Goal: Task Accomplishment & Management: Complete application form

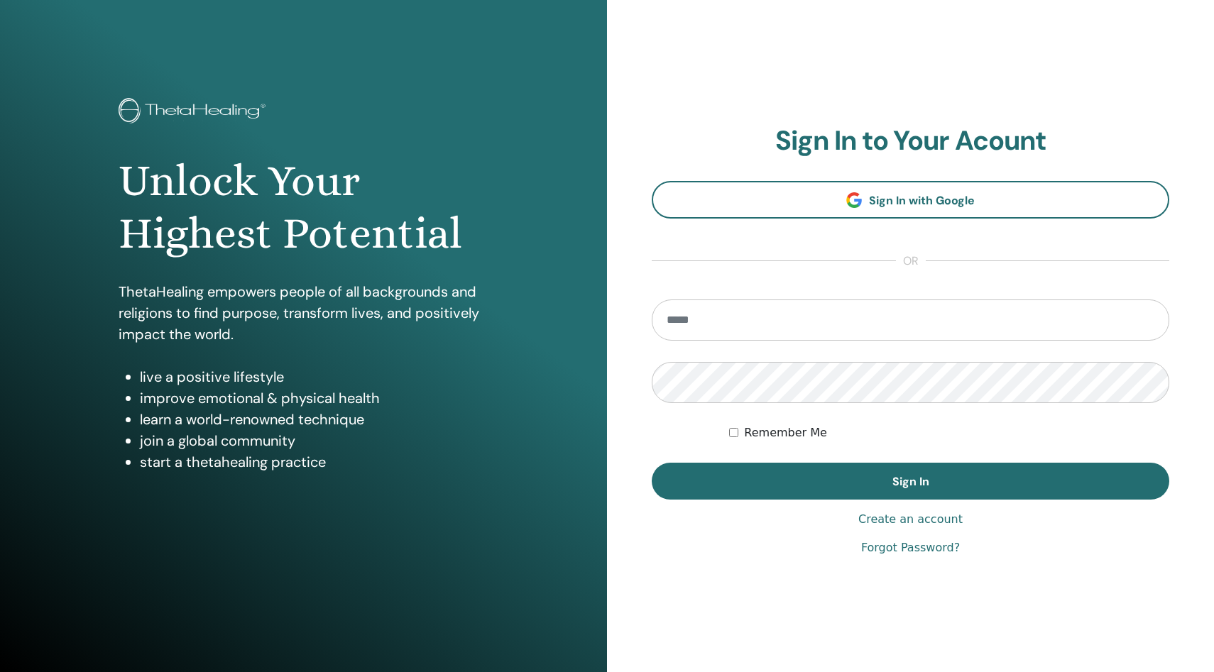
click at [672, 324] on input "email" at bounding box center [910, 320] width 517 height 41
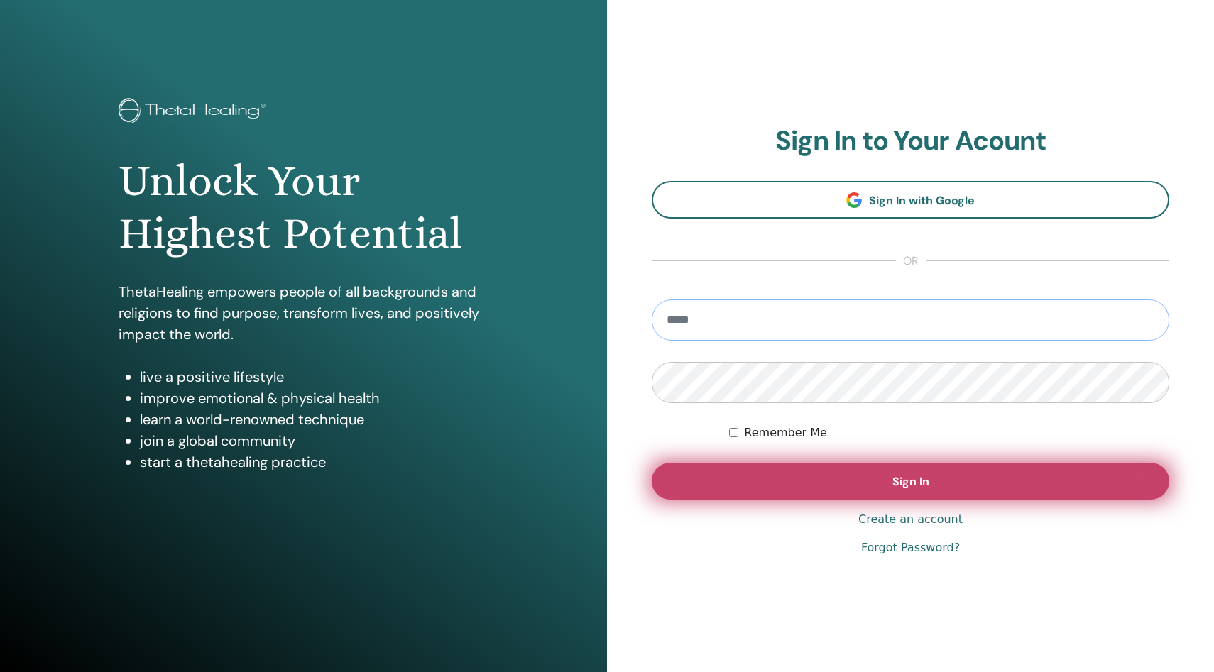
type input "**********"
click at [855, 490] on button "Sign In" at bounding box center [910, 481] width 517 height 37
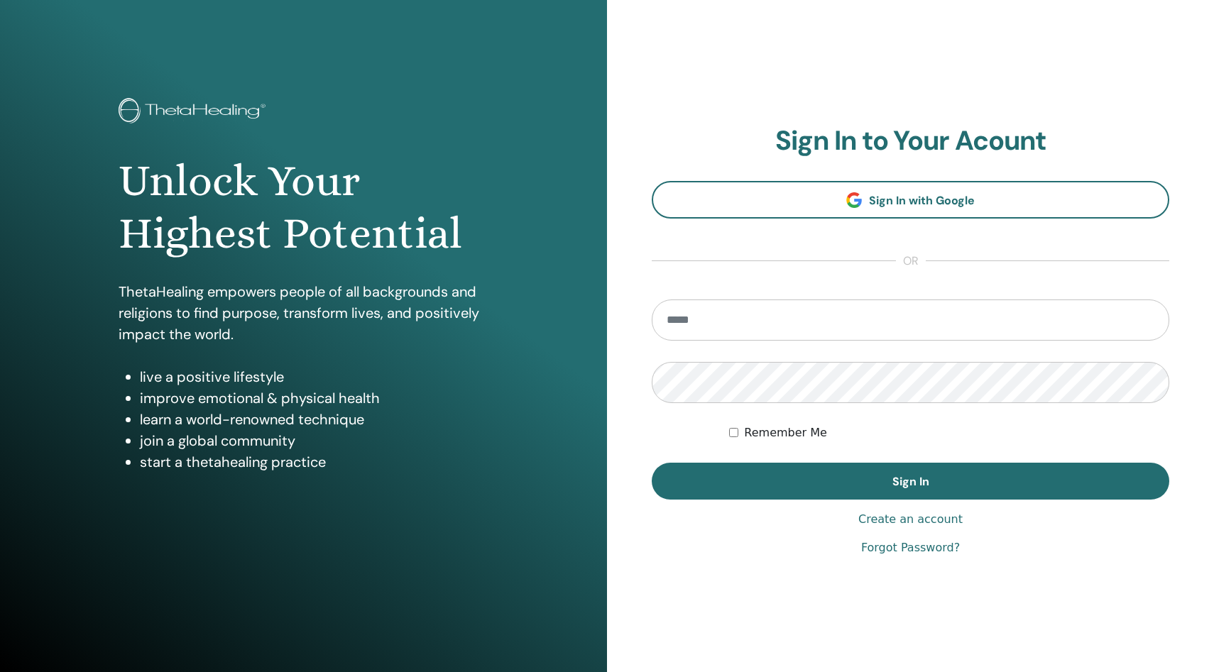
click at [674, 318] on input "email" at bounding box center [910, 320] width 517 height 41
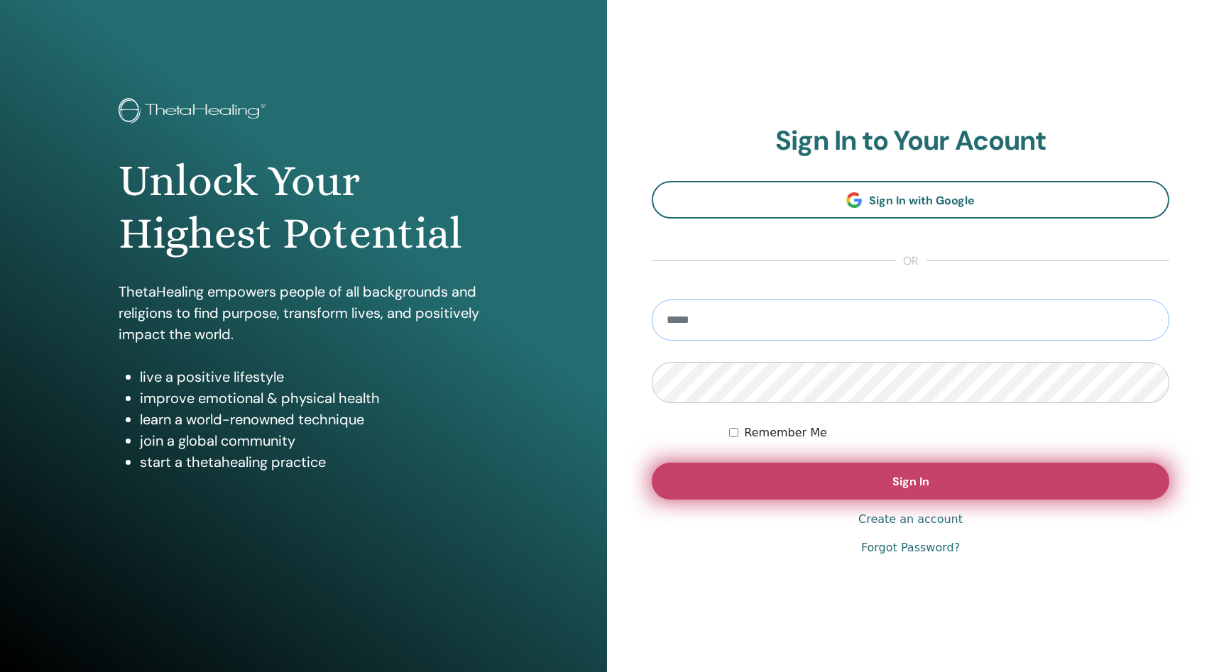
type input "**********"
click at [881, 486] on button "Sign In" at bounding box center [910, 481] width 517 height 37
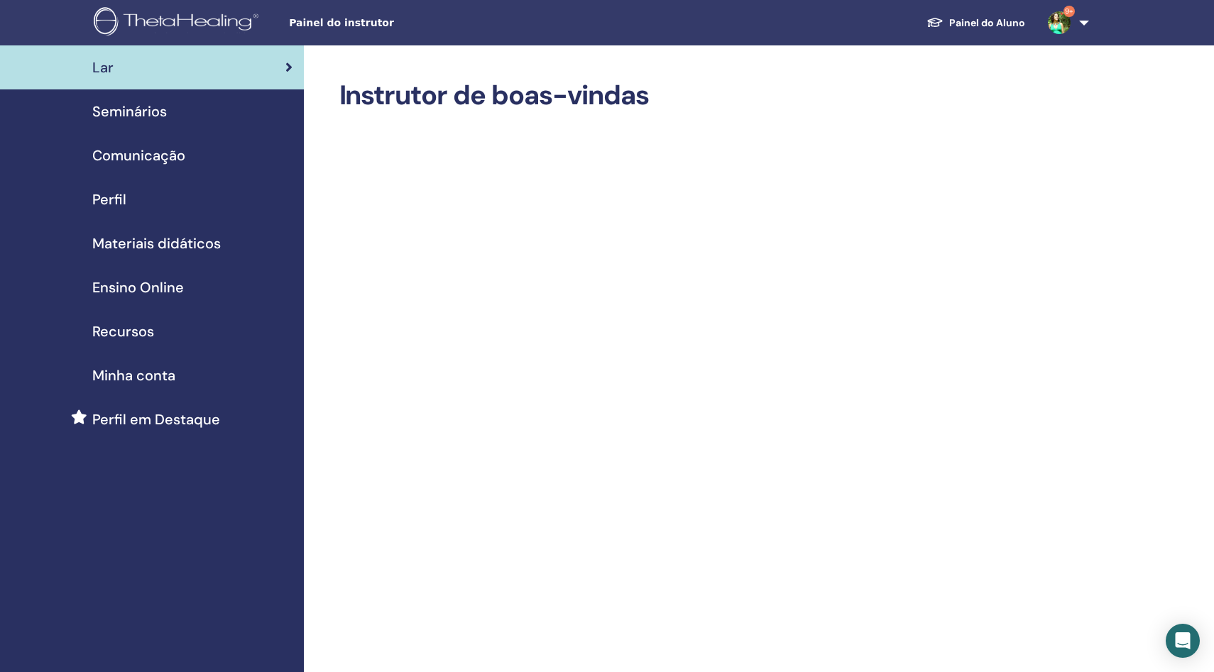
click at [975, 22] on font "Painel do Aluno" at bounding box center [987, 22] width 76 height 13
click at [160, 114] on font "Seminários" at bounding box center [129, 111] width 75 height 18
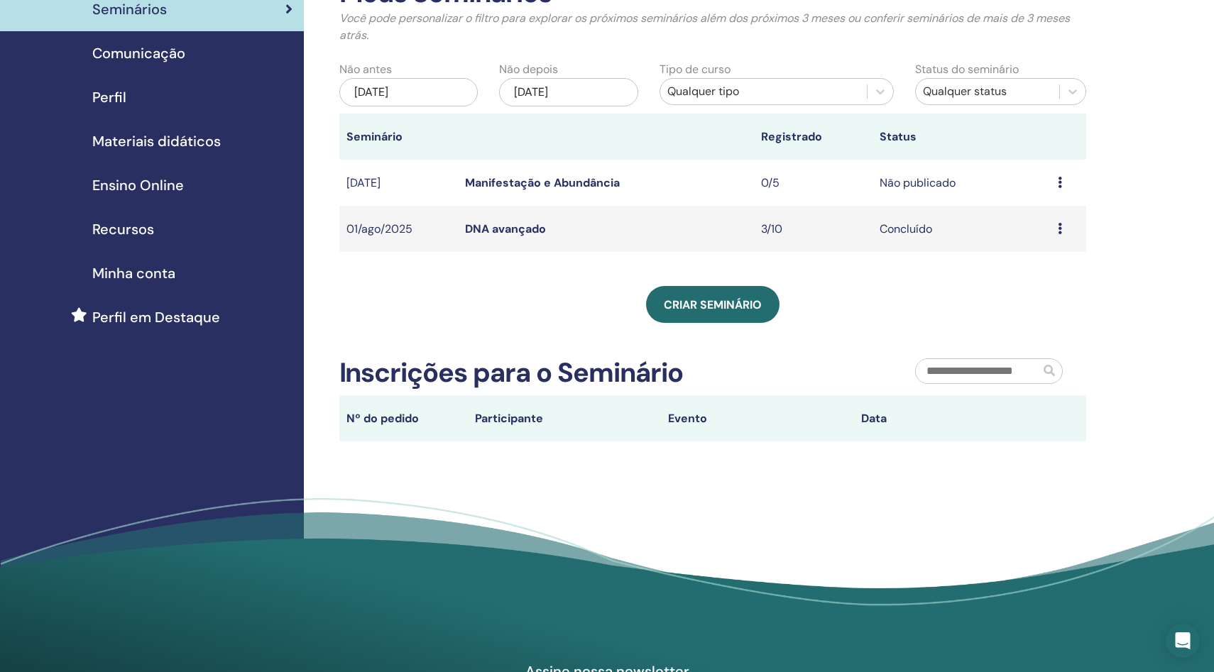
scroll to position [112, 0]
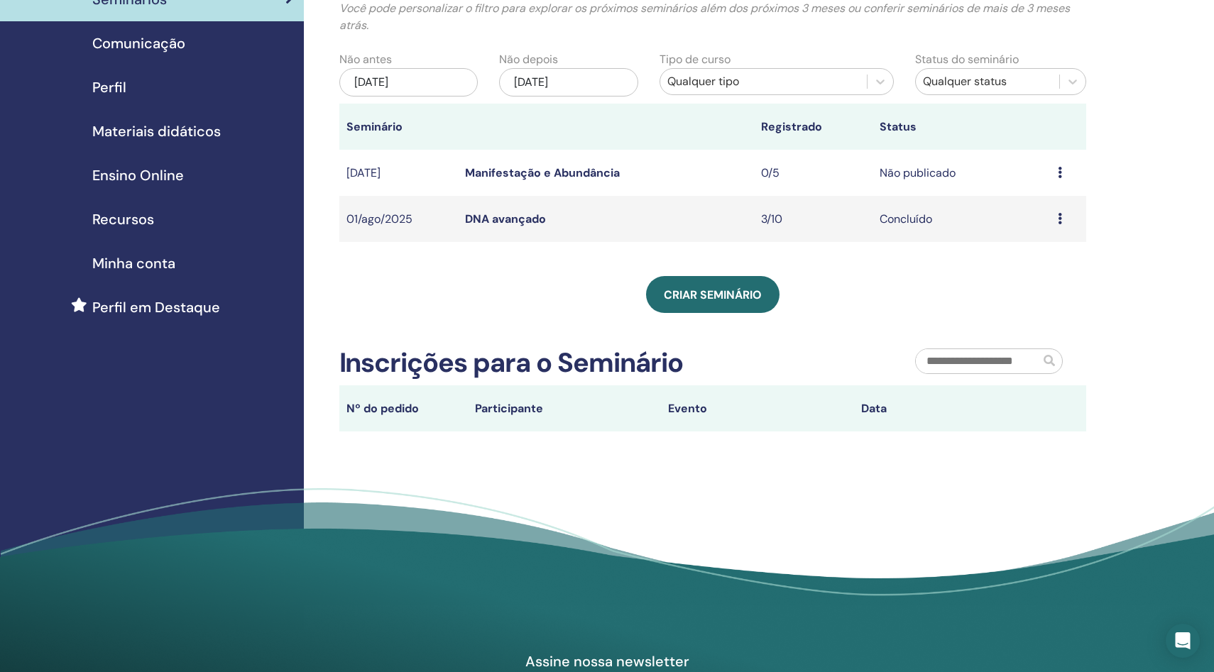
click at [507, 172] on font "Manifestação e Abundância" at bounding box center [542, 172] width 155 height 15
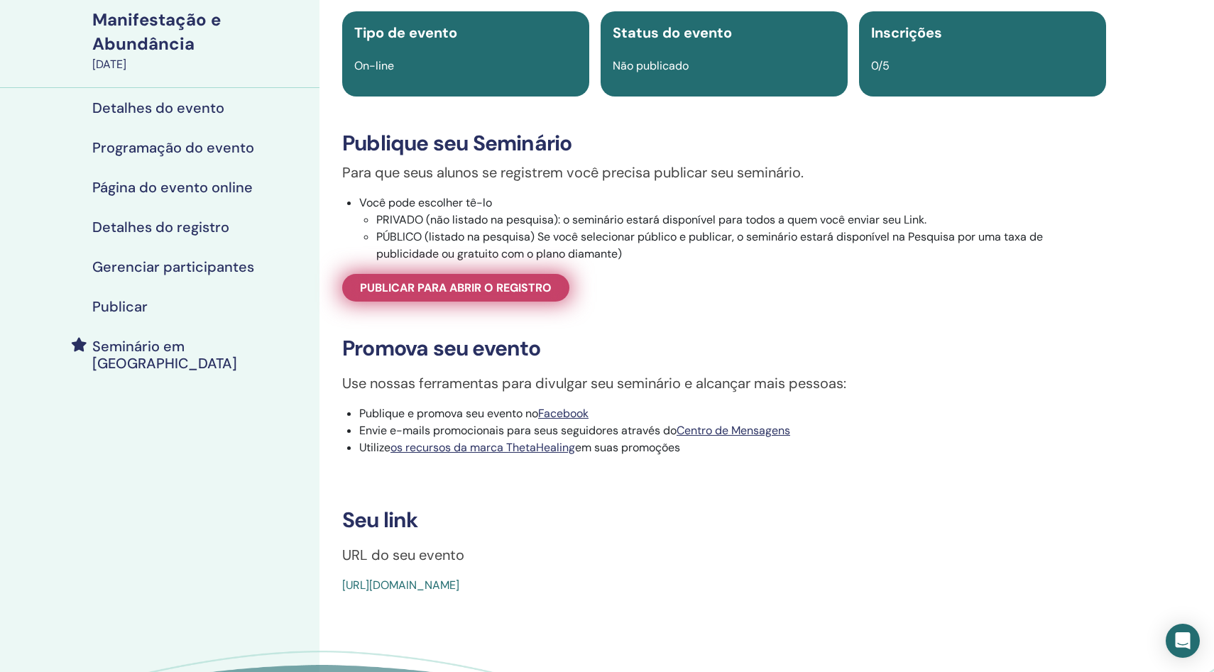
scroll to position [115, 0]
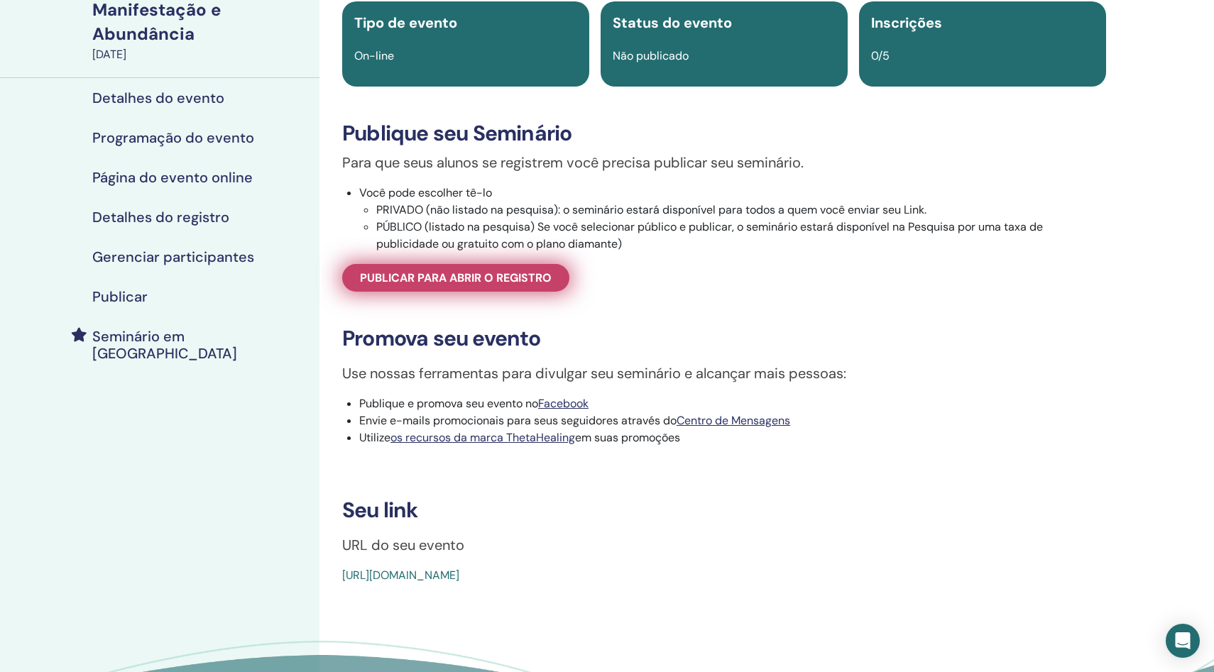
click at [463, 284] on font "Publicar para abrir o registro" at bounding box center [456, 277] width 192 height 15
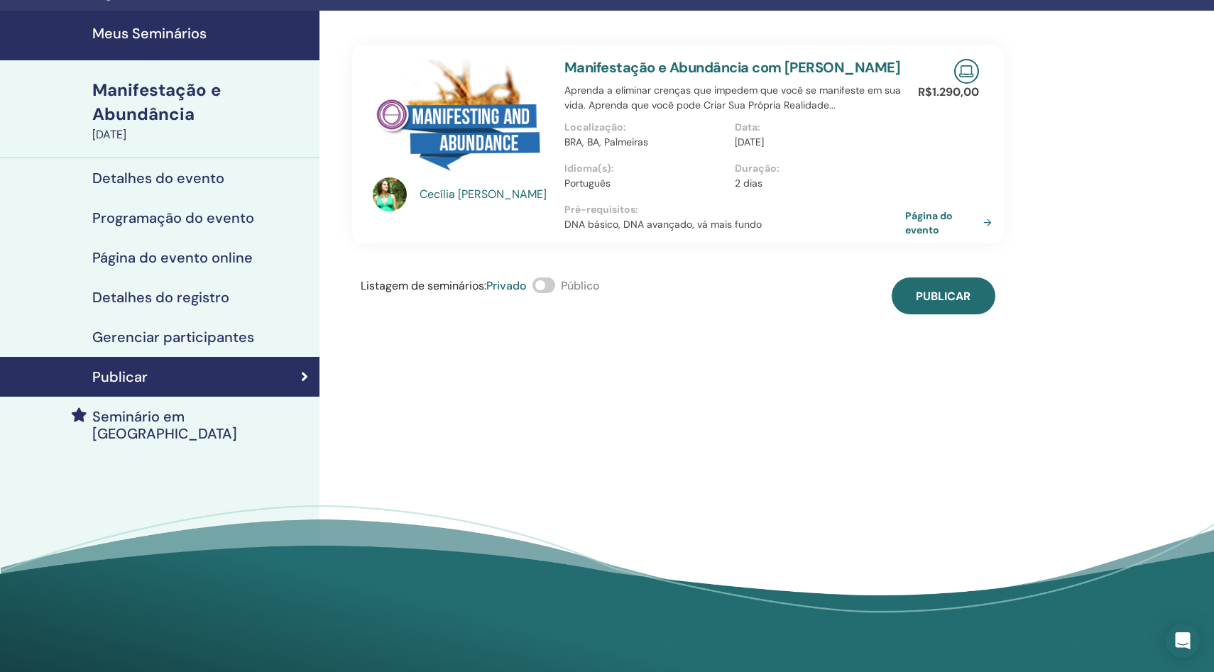
scroll to position [21, 0]
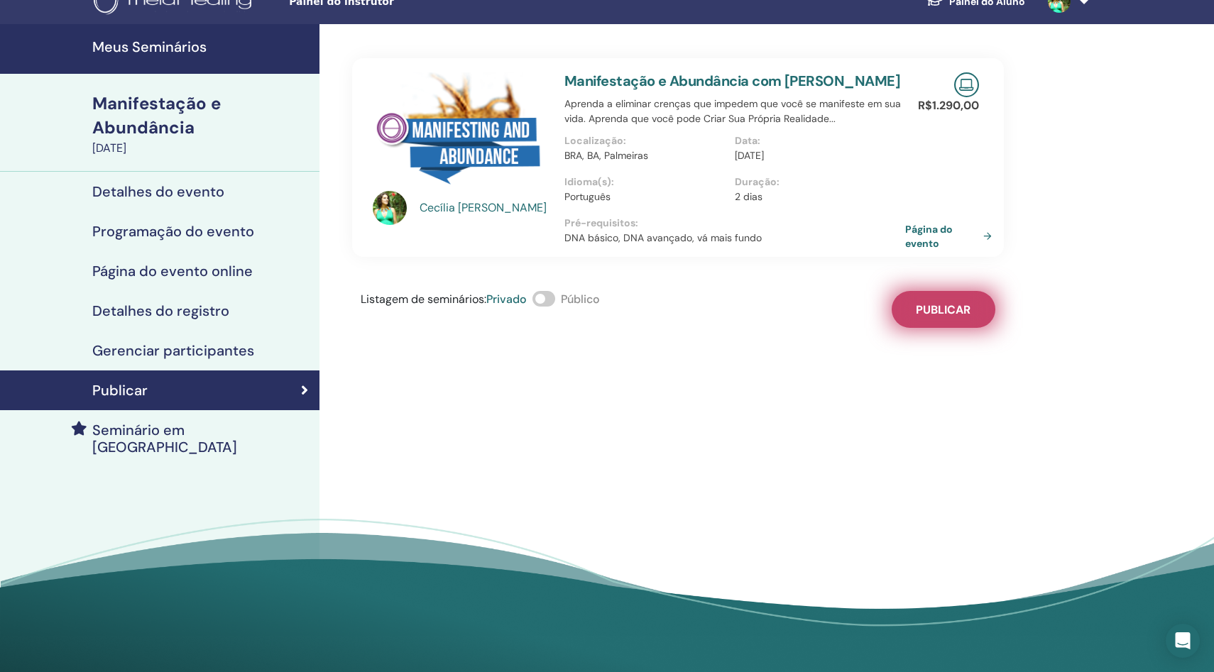
click at [951, 317] on font "Publicar" at bounding box center [943, 309] width 55 height 15
click at [921, 249] on font "Página do evento" at bounding box center [931, 237] width 48 height 26
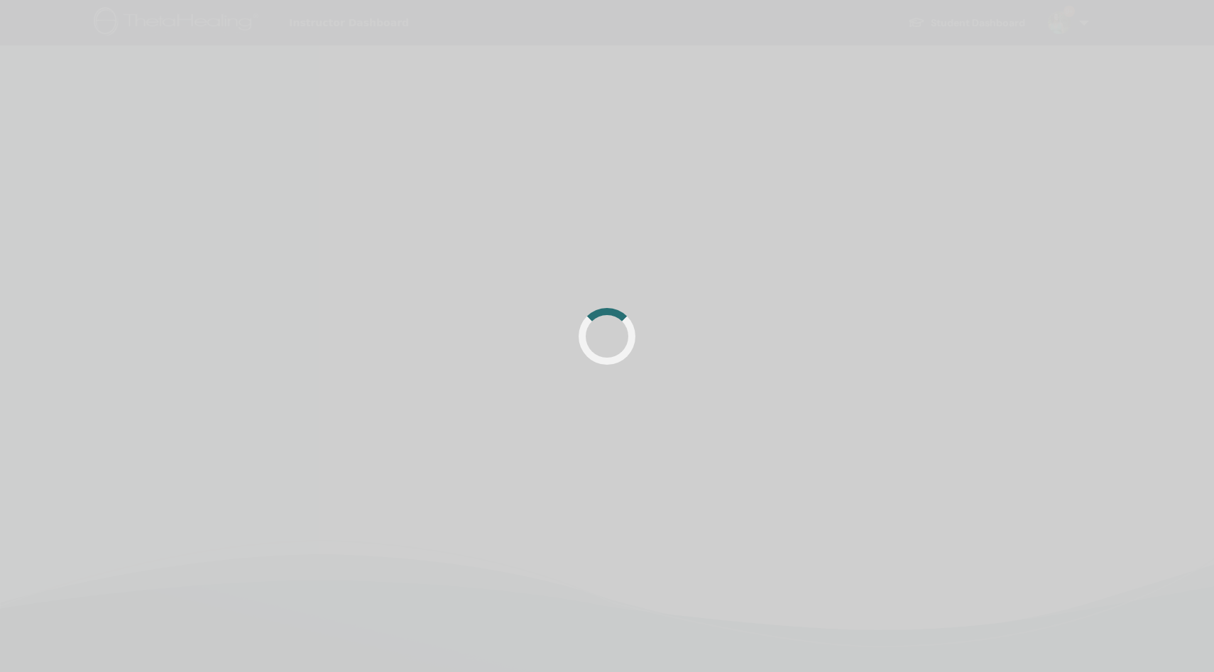
scroll to position [21, 0]
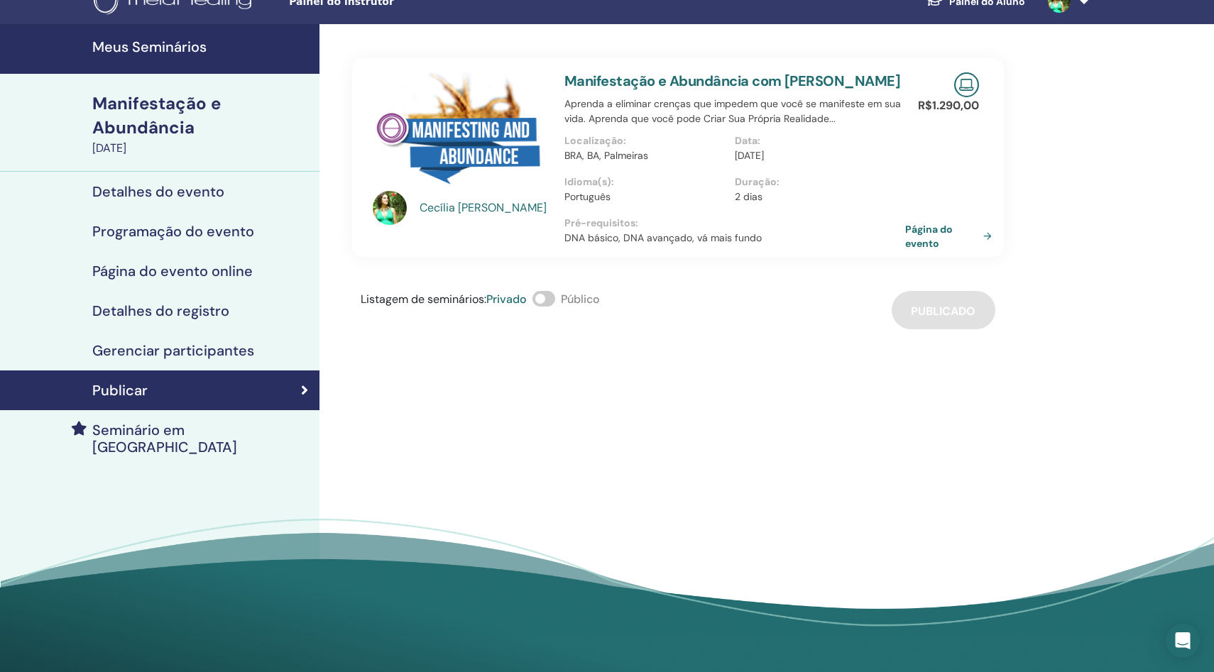
click at [942, 329] on div "Listagem de seminários : Privado Público Publicado" at bounding box center [678, 310] width 652 height 38
click at [555, 307] on span at bounding box center [543, 299] width 23 height 16
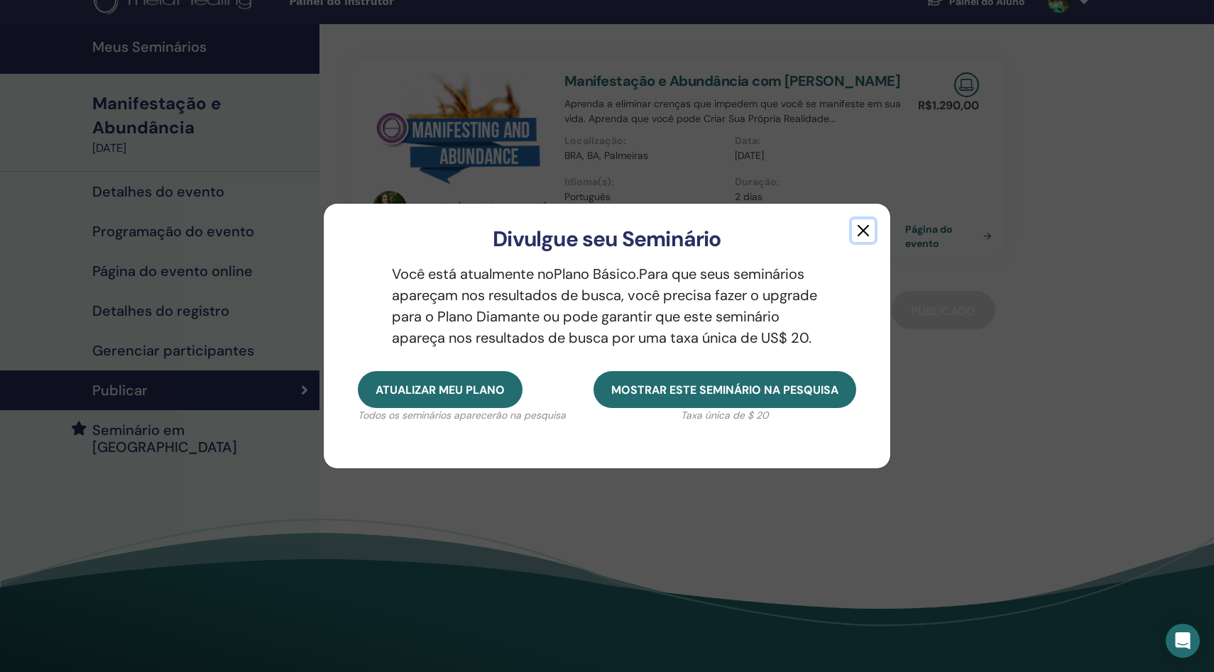
click at [864, 227] on button "button" at bounding box center [863, 230] width 23 height 23
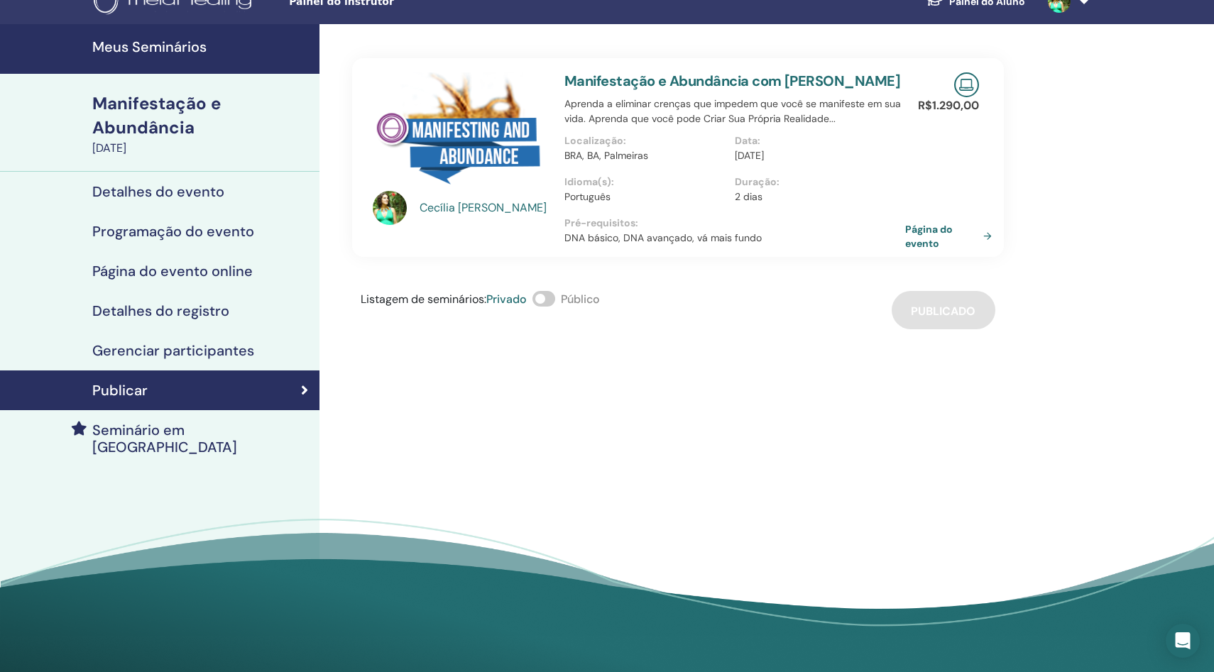
scroll to position [0, 0]
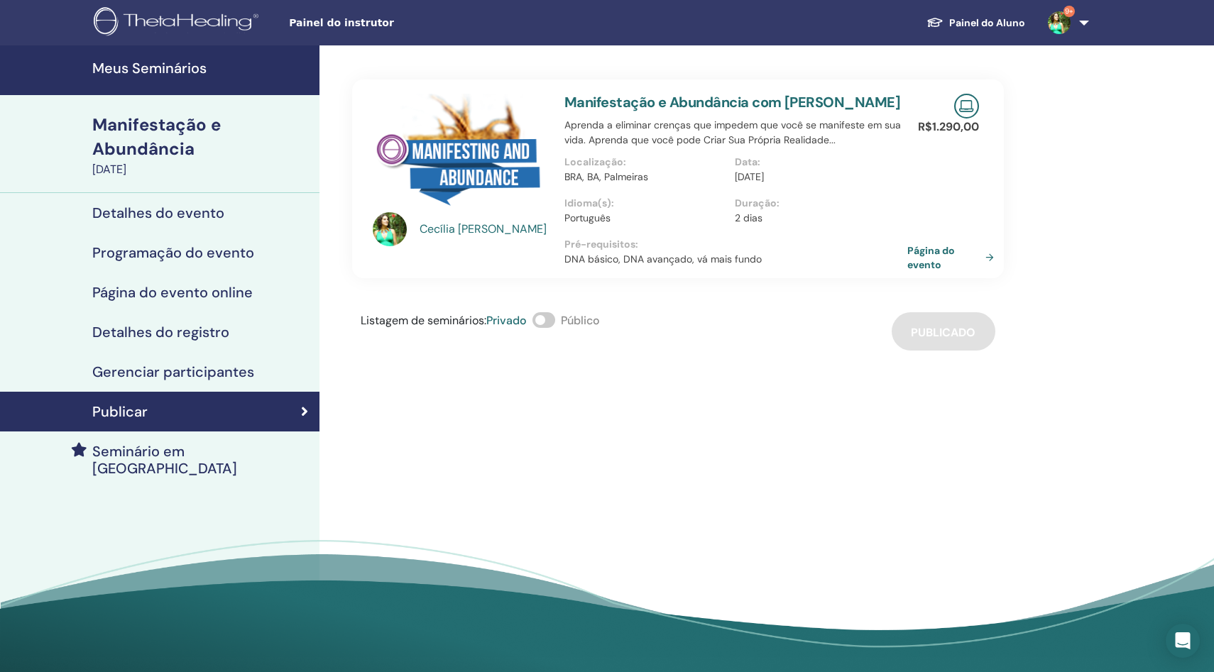
click at [925, 270] on font "Página do evento" at bounding box center [931, 258] width 48 height 26
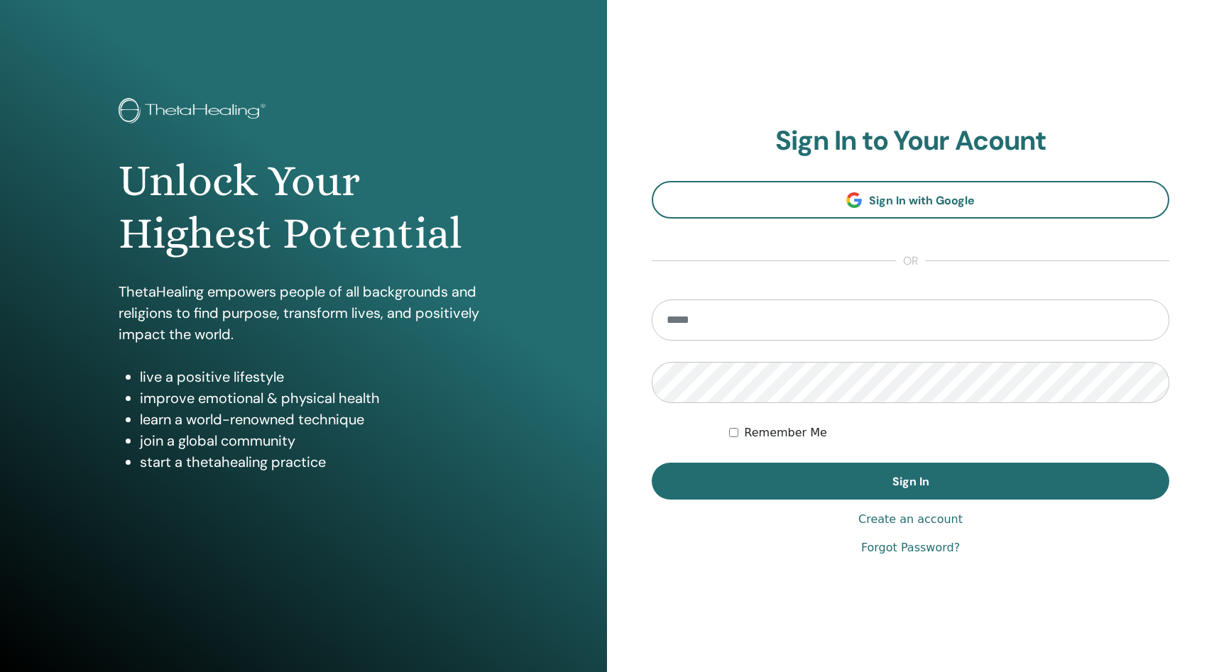
click at [701, 323] on input "email" at bounding box center [910, 320] width 517 height 41
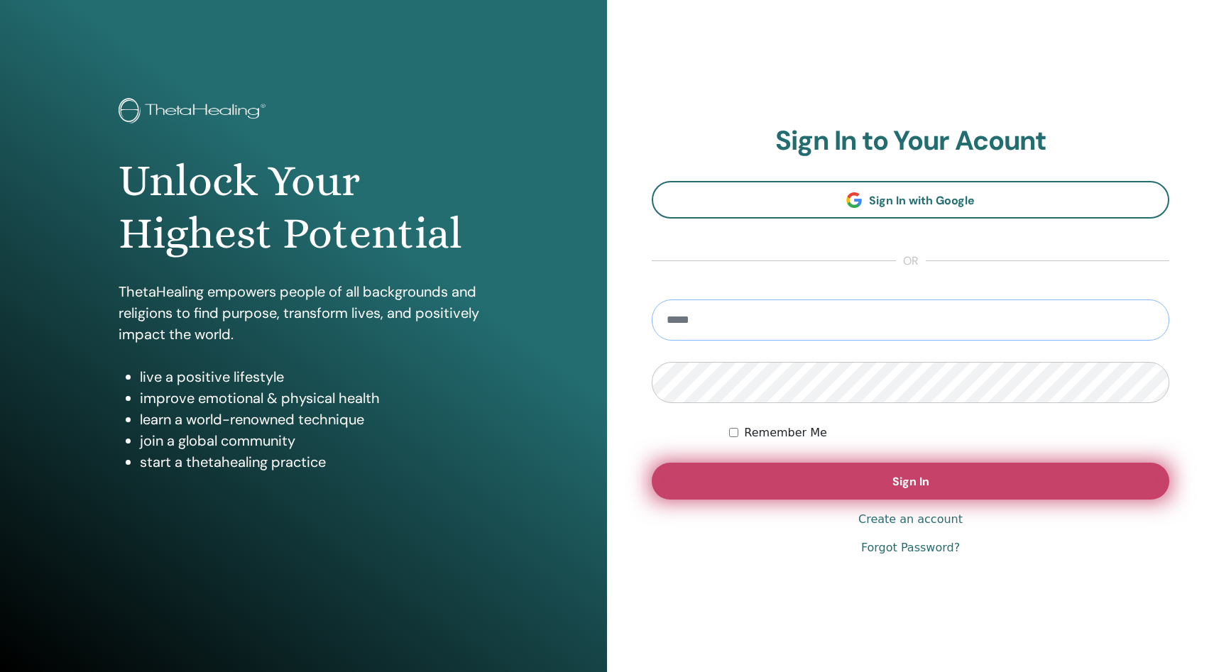
type input "**********"
click at [867, 478] on button "Sign In" at bounding box center [910, 481] width 517 height 37
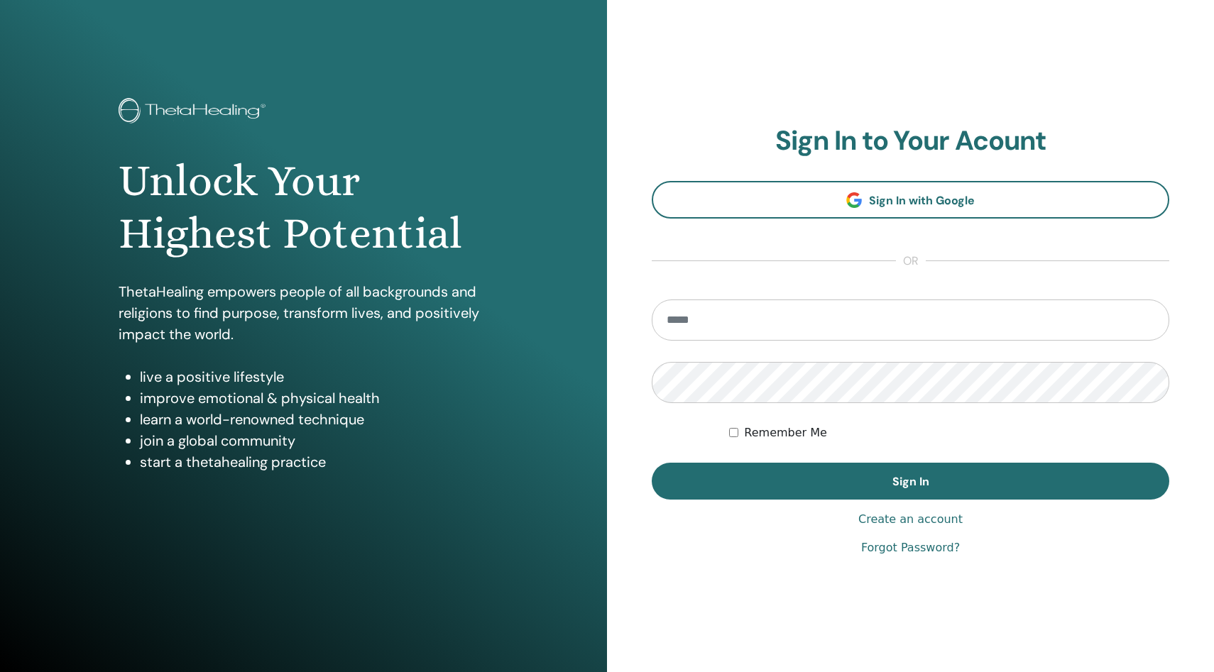
click at [701, 326] on input "email" at bounding box center [910, 320] width 517 height 41
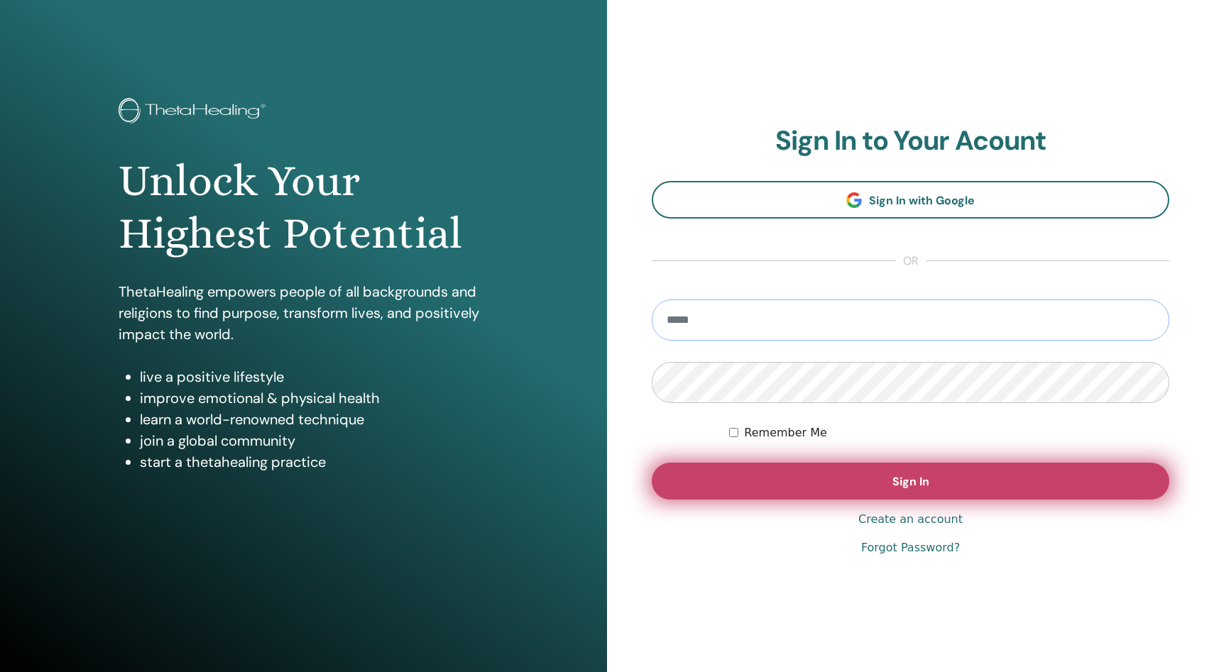
type input "**********"
click at [844, 483] on button "Sign In" at bounding box center [910, 481] width 517 height 37
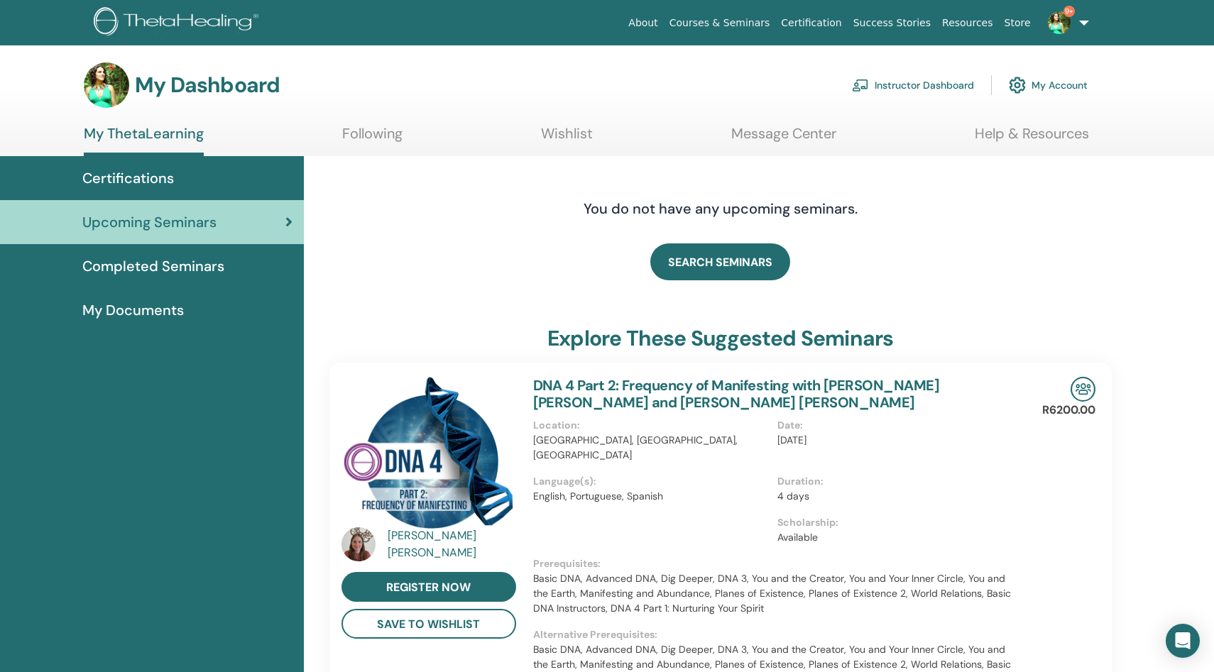
click at [930, 79] on link "Instructor Dashboard" at bounding box center [913, 85] width 122 height 31
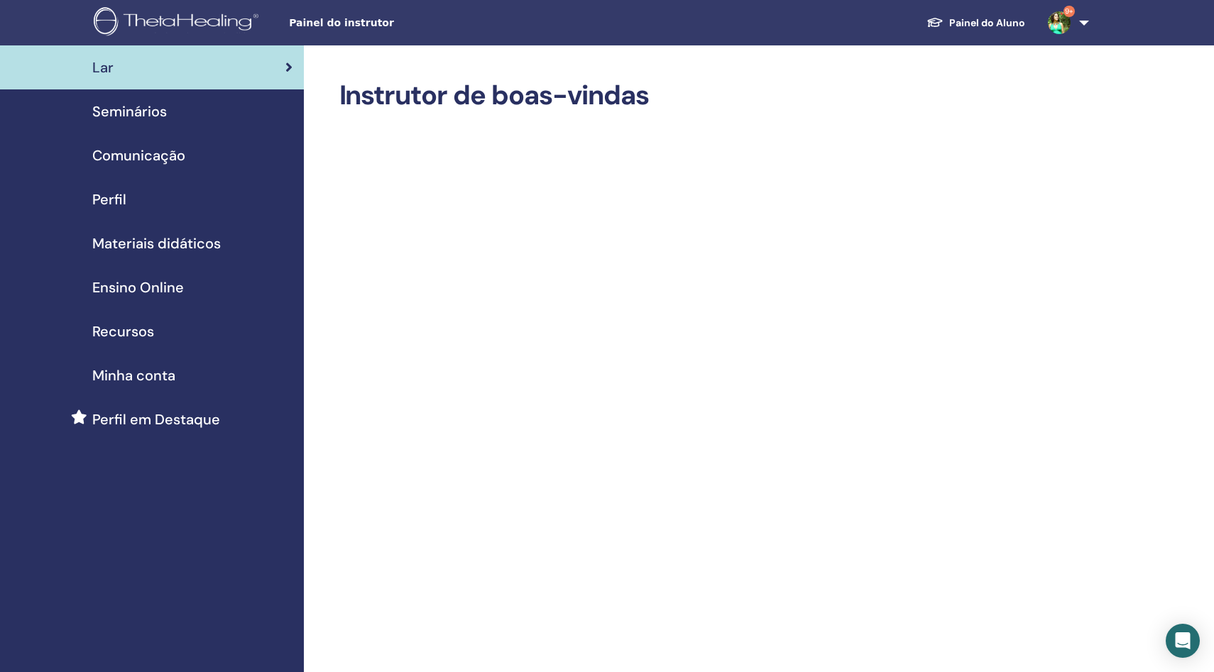
click at [141, 114] on font "Seminários" at bounding box center [129, 111] width 75 height 18
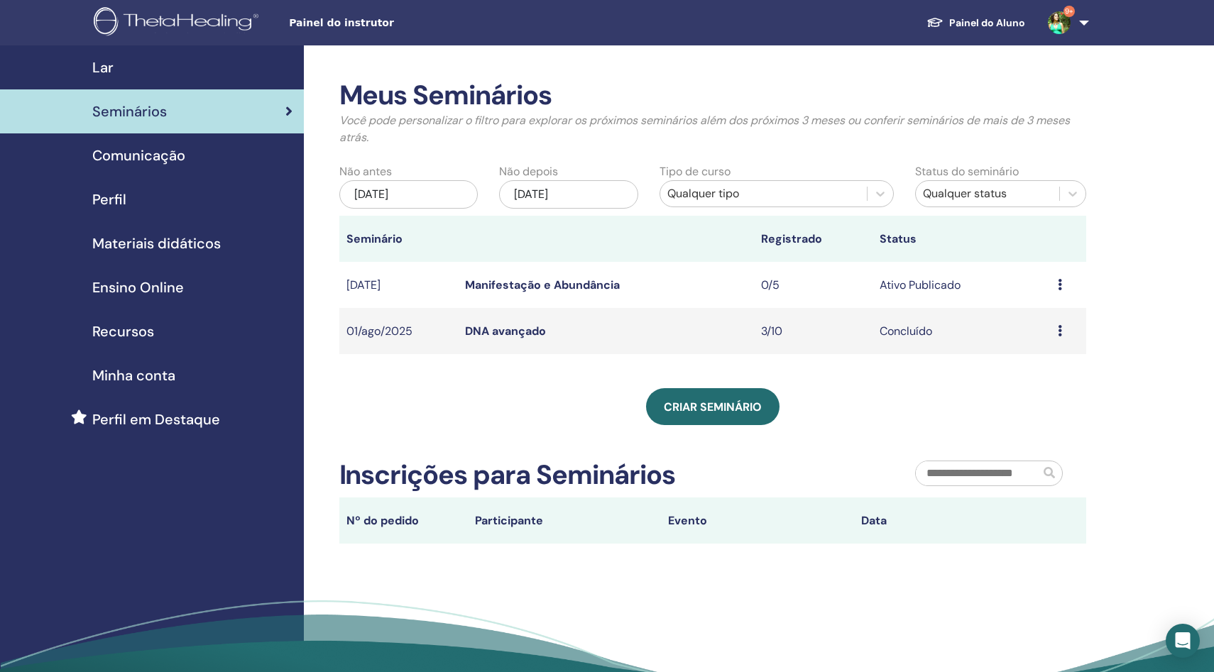
click at [505, 285] on font "Manifestação e Abundância" at bounding box center [542, 285] width 155 height 15
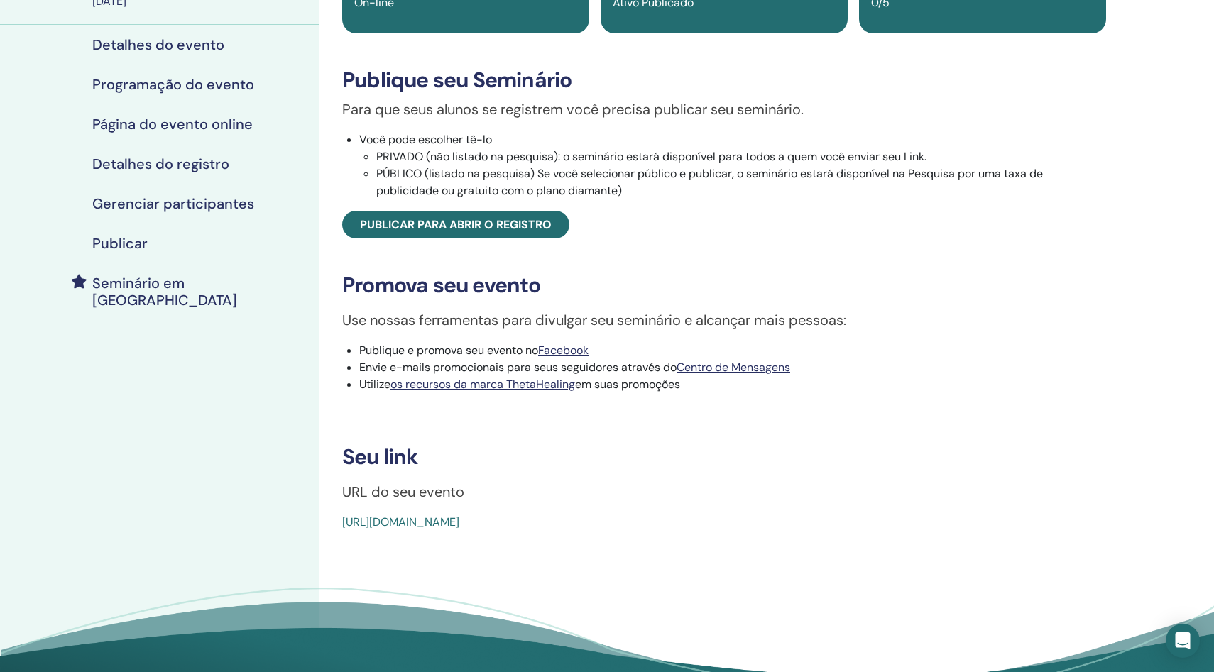
scroll to position [175, 0]
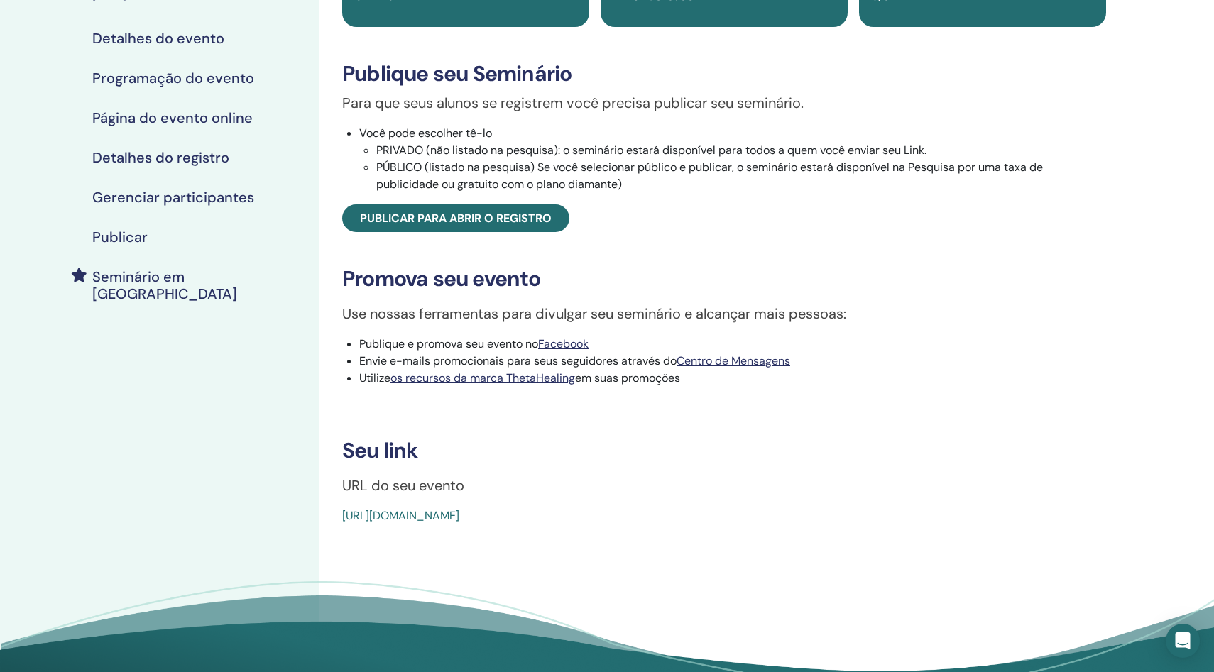
click at [451, 523] on font "[URL][DOMAIN_NAME]" at bounding box center [400, 515] width 117 height 15
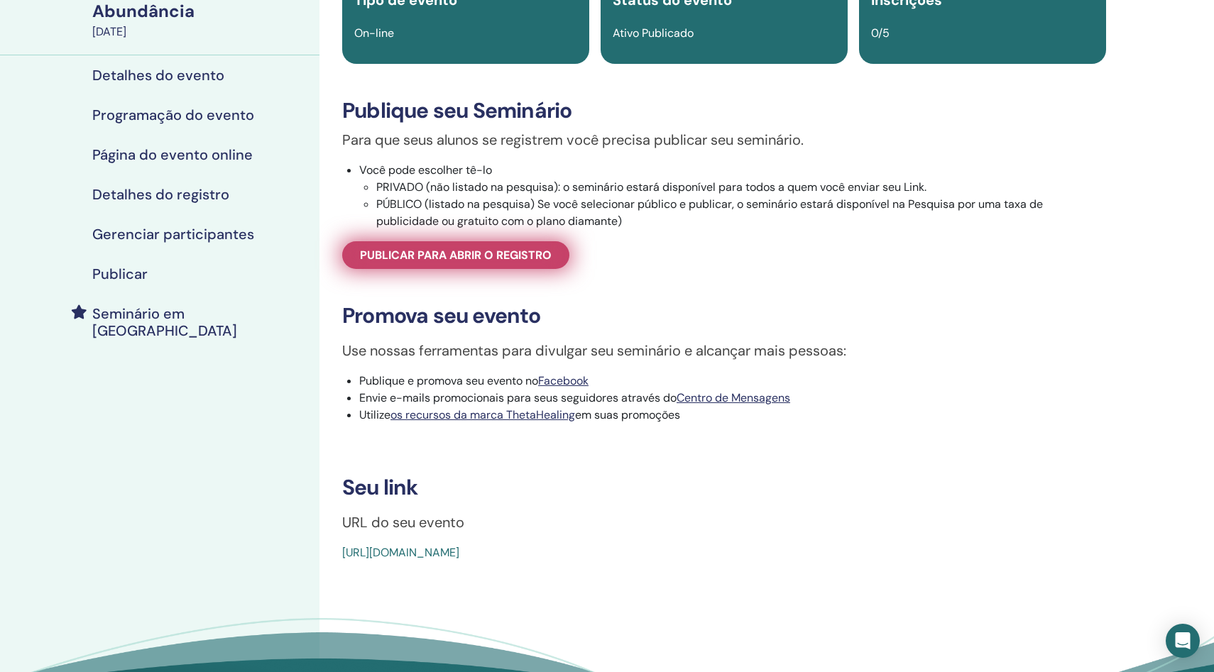
scroll to position [124, 0]
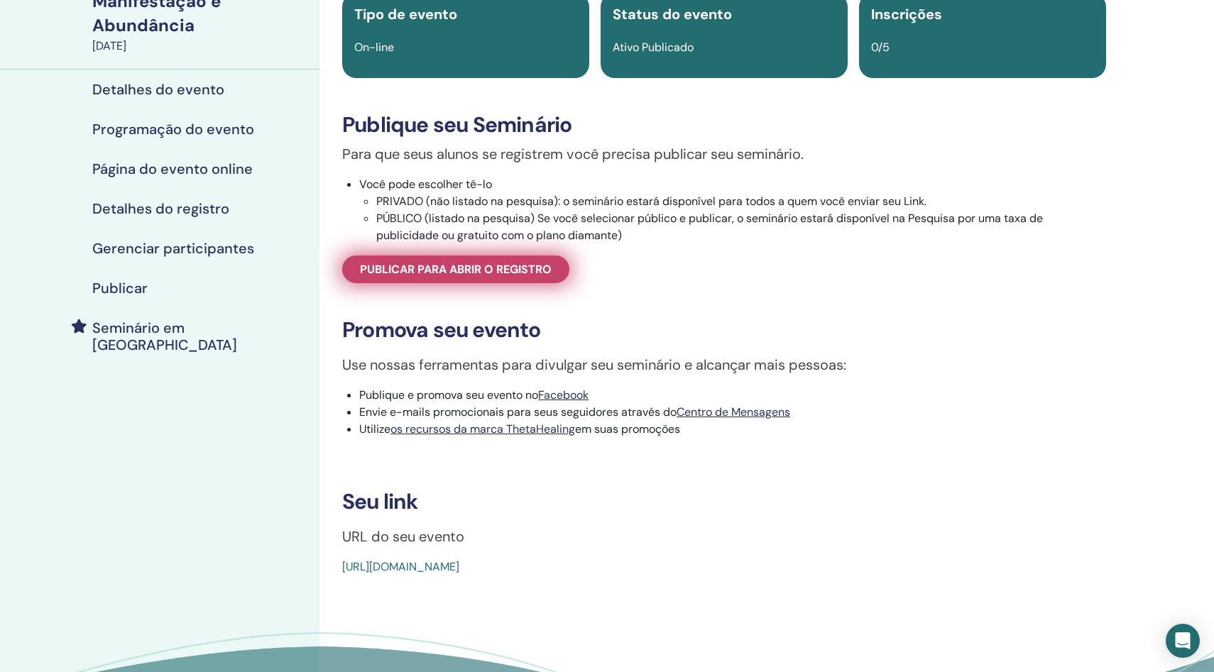
click at [449, 277] on font "Publicar para abrir o registro" at bounding box center [456, 269] width 192 height 15
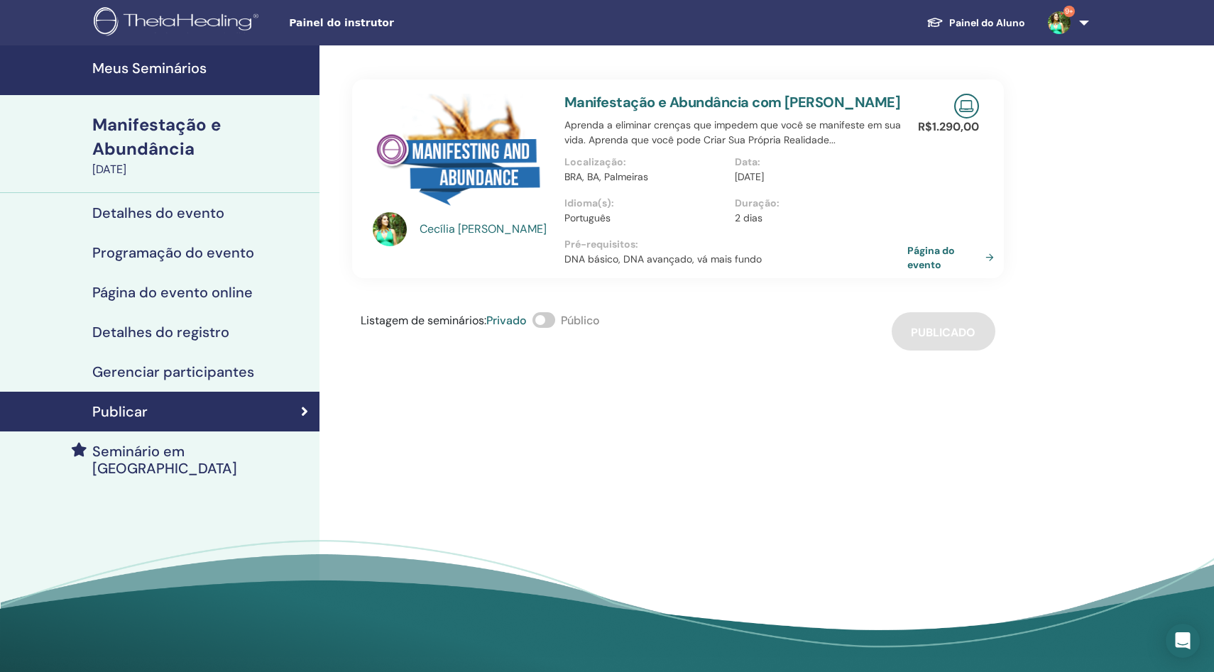
click at [923, 270] on font "Página do evento" at bounding box center [931, 258] width 48 height 26
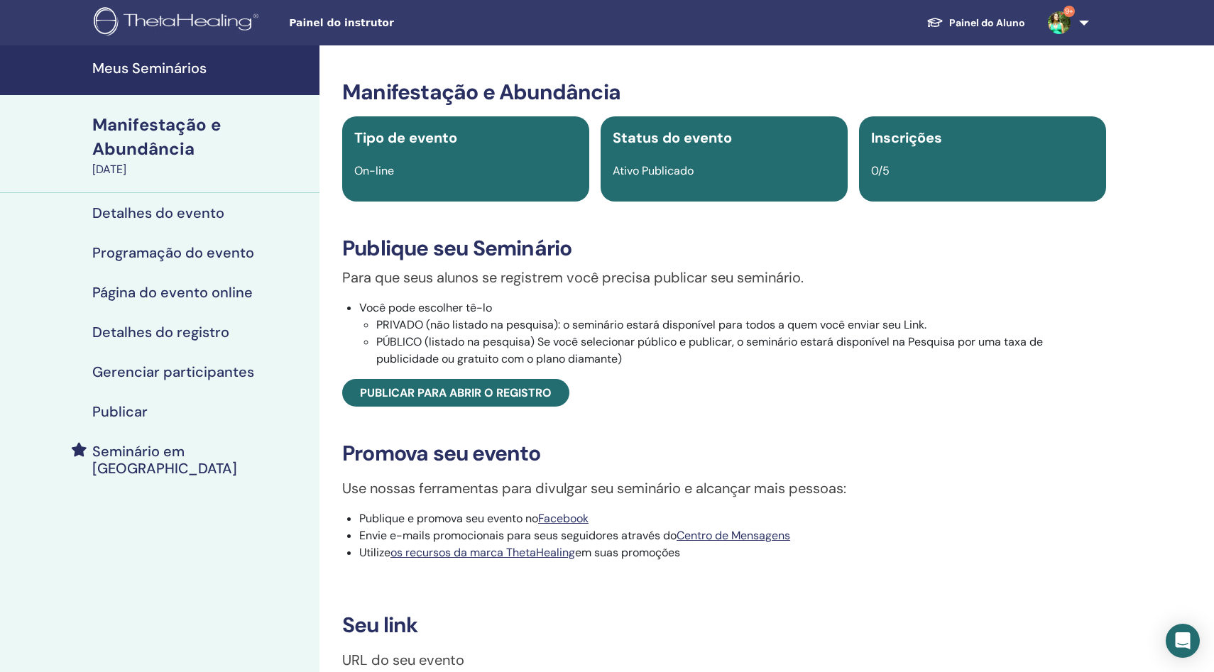
click at [133, 412] on font "Publicar" at bounding box center [119, 411] width 55 height 18
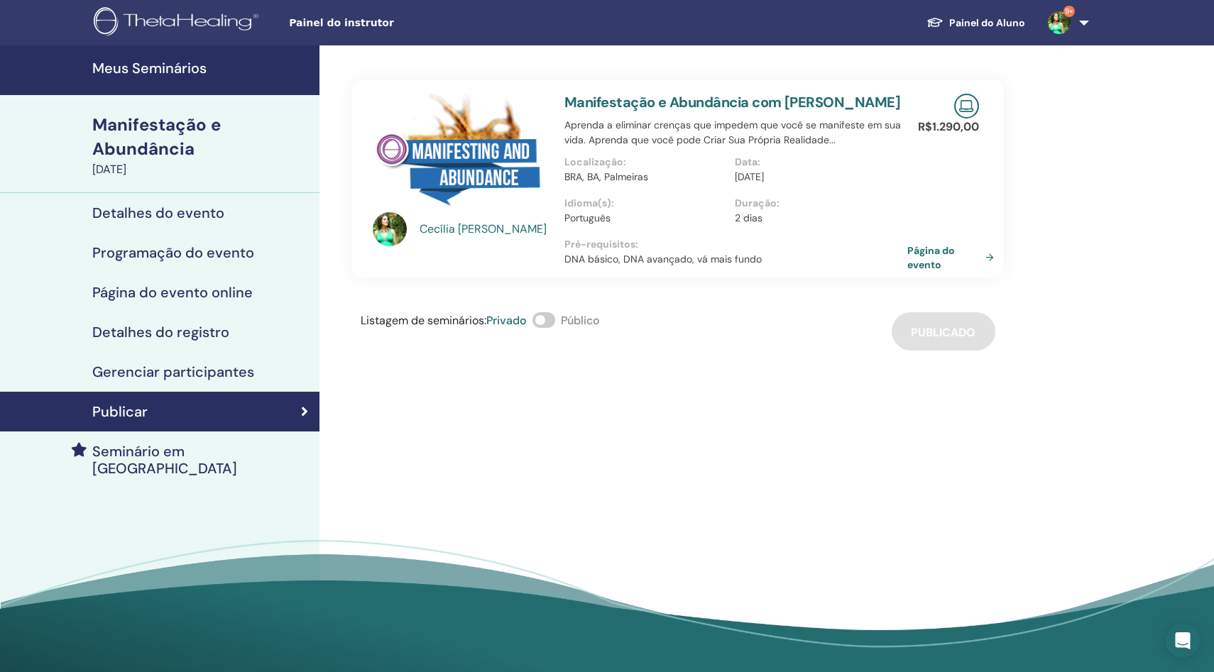
click at [918, 271] on font "Página do evento" at bounding box center [931, 258] width 48 height 26
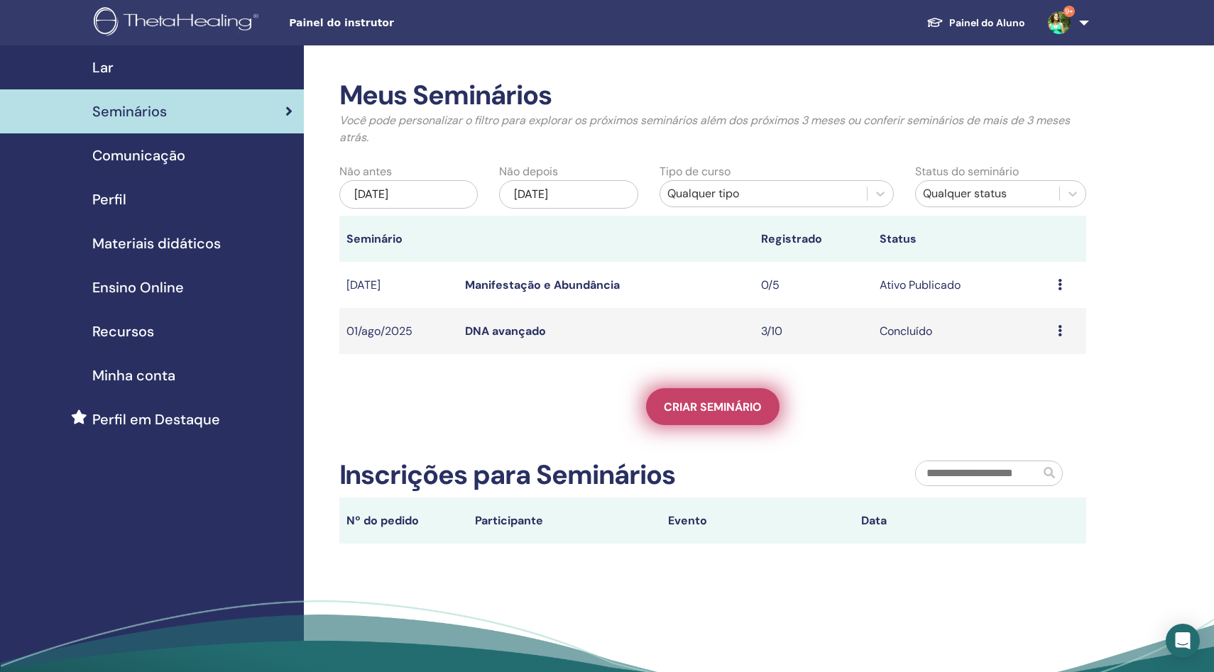
click at [694, 407] on font "Criar seminário" at bounding box center [713, 407] width 98 height 15
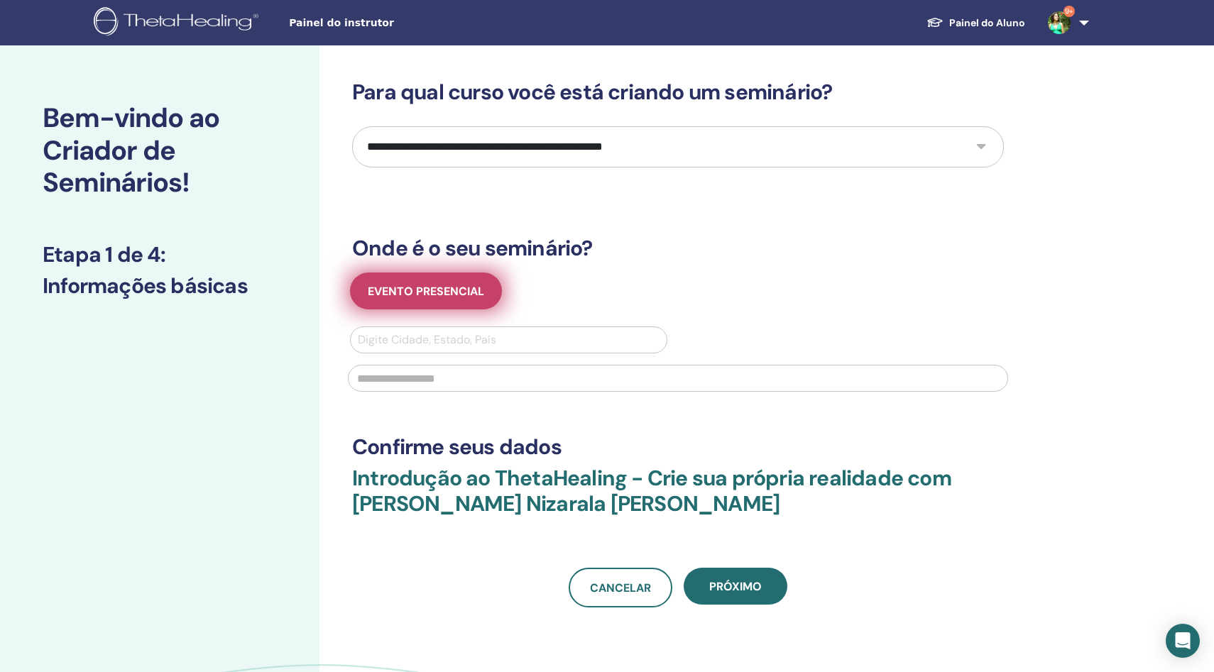
click at [427, 302] on button "Evento presencial" at bounding box center [426, 291] width 152 height 37
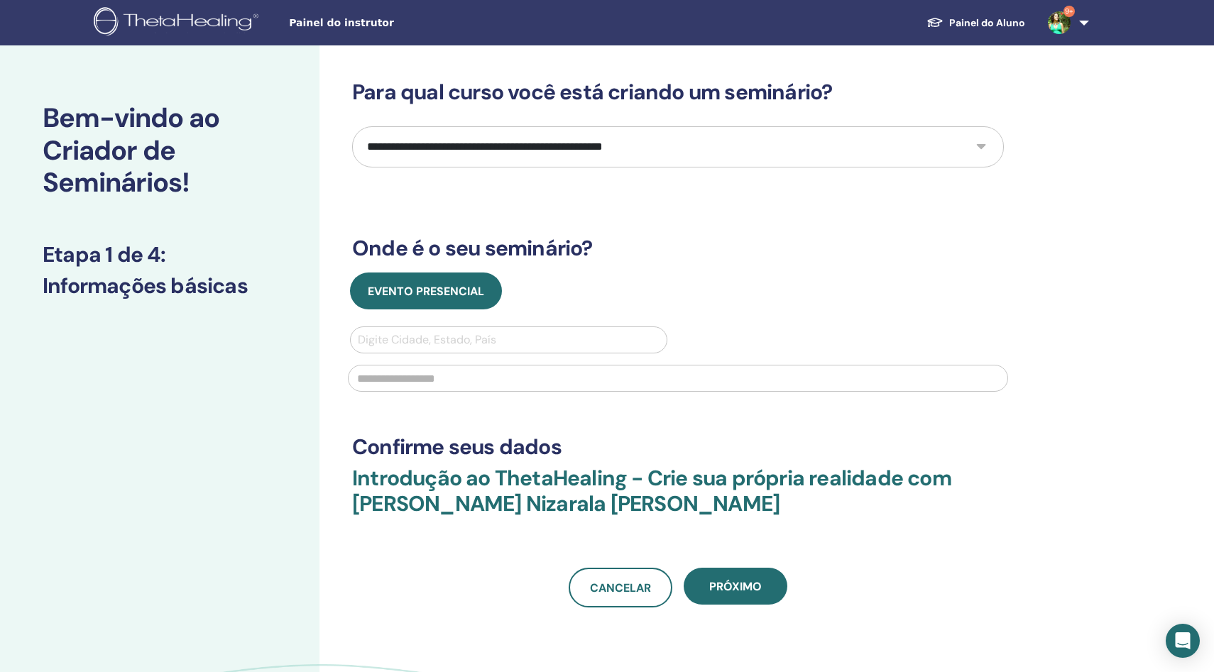
click at [515, 147] on select "**********" at bounding box center [678, 146] width 652 height 41
select select "*"
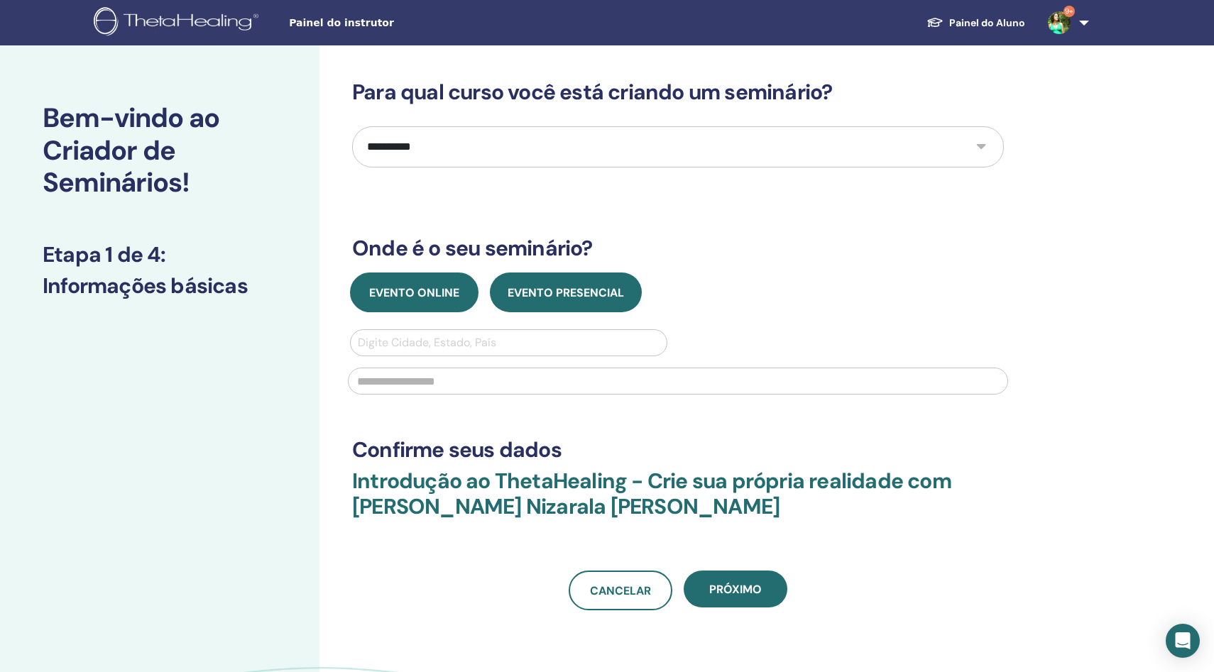
click at [417, 289] on font "Evento online" at bounding box center [414, 292] width 90 height 15
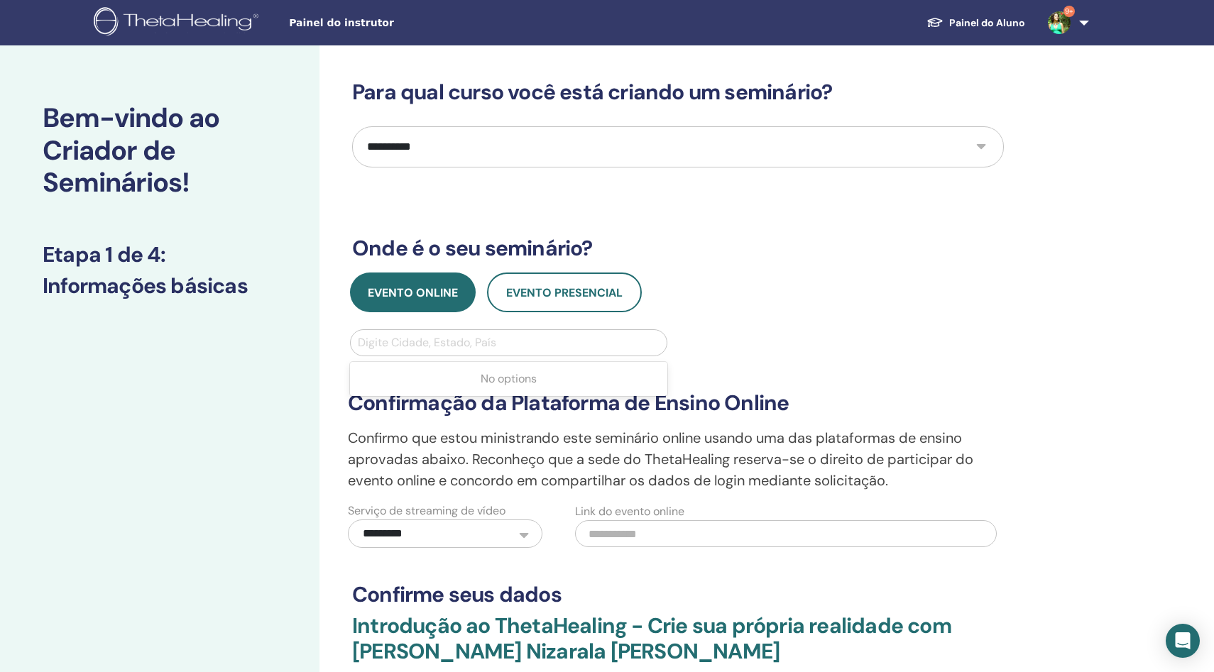
click at [390, 343] on div at bounding box center [509, 343] width 302 height 20
type input "**********"
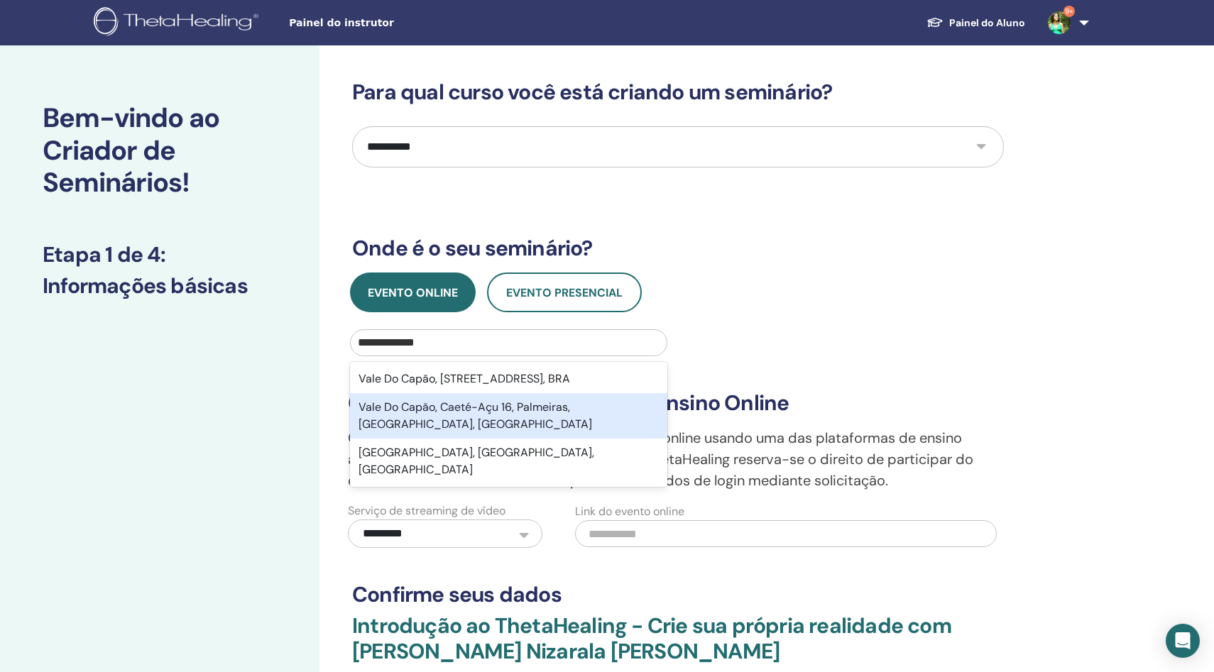
click at [452, 427] on font "Vale Do Capão, Caeté-Açu 16, Palmeiras, [GEOGRAPHIC_DATA], [GEOGRAPHIC_DATA]" at bounding box center [475, 416] width 234 height 32
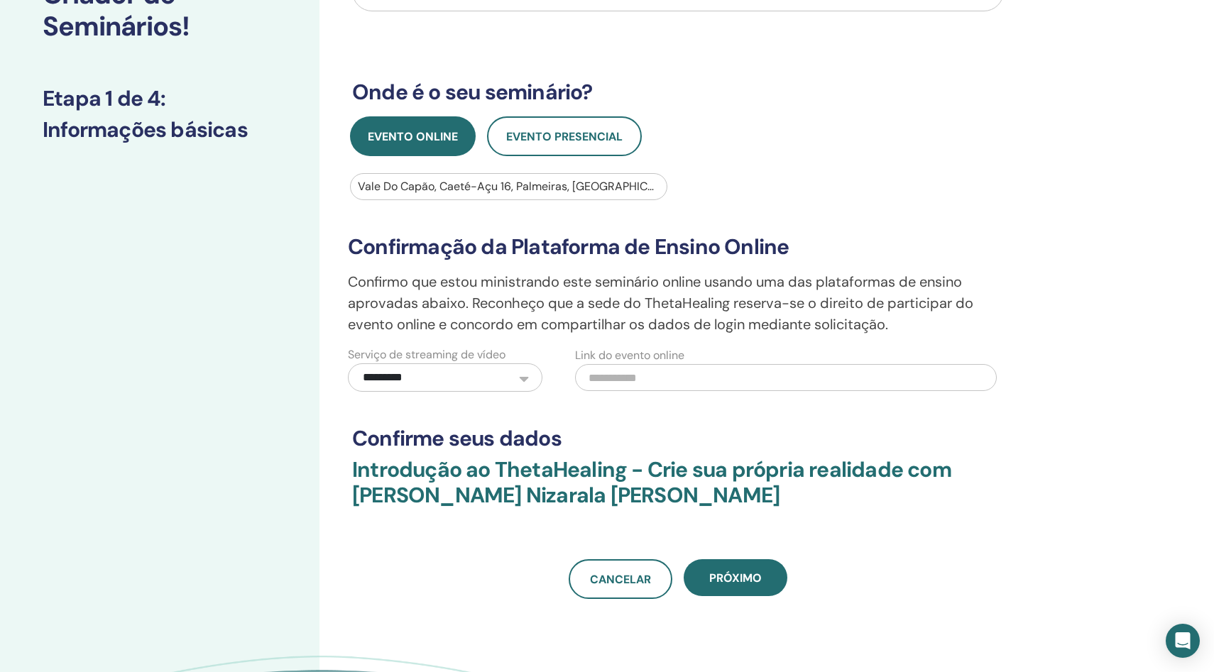
scroll to position [166, 0]
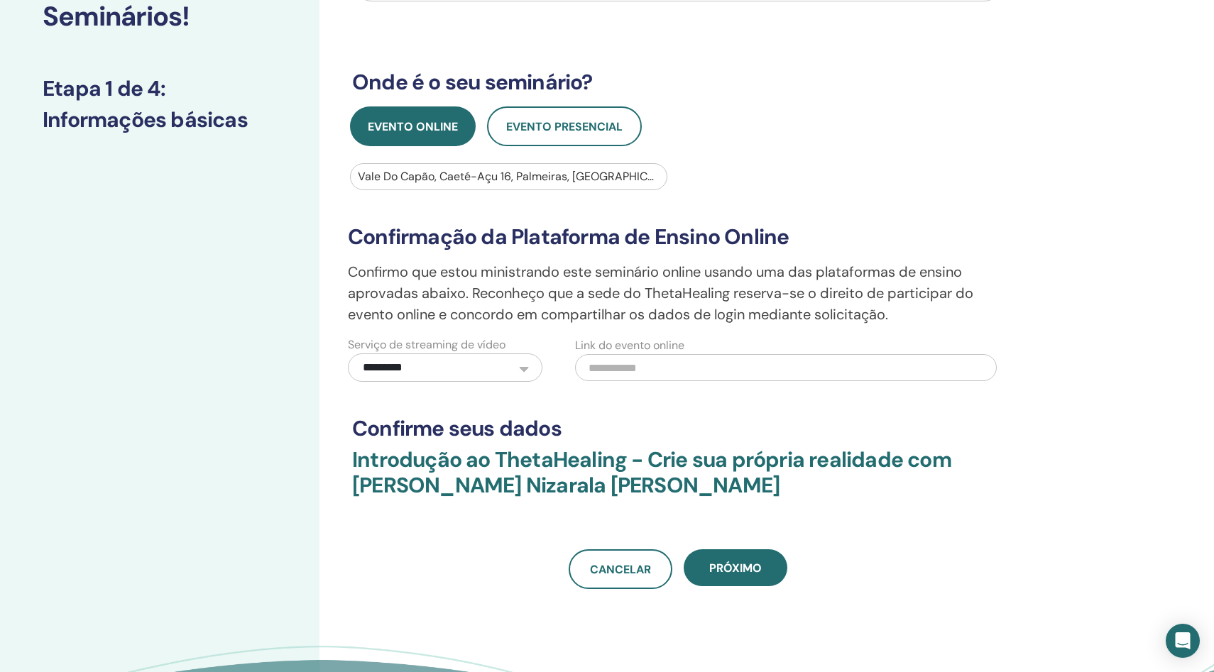
click at [525, 367] on select "**********" at bounding box center [445, 367] width 194 height 28
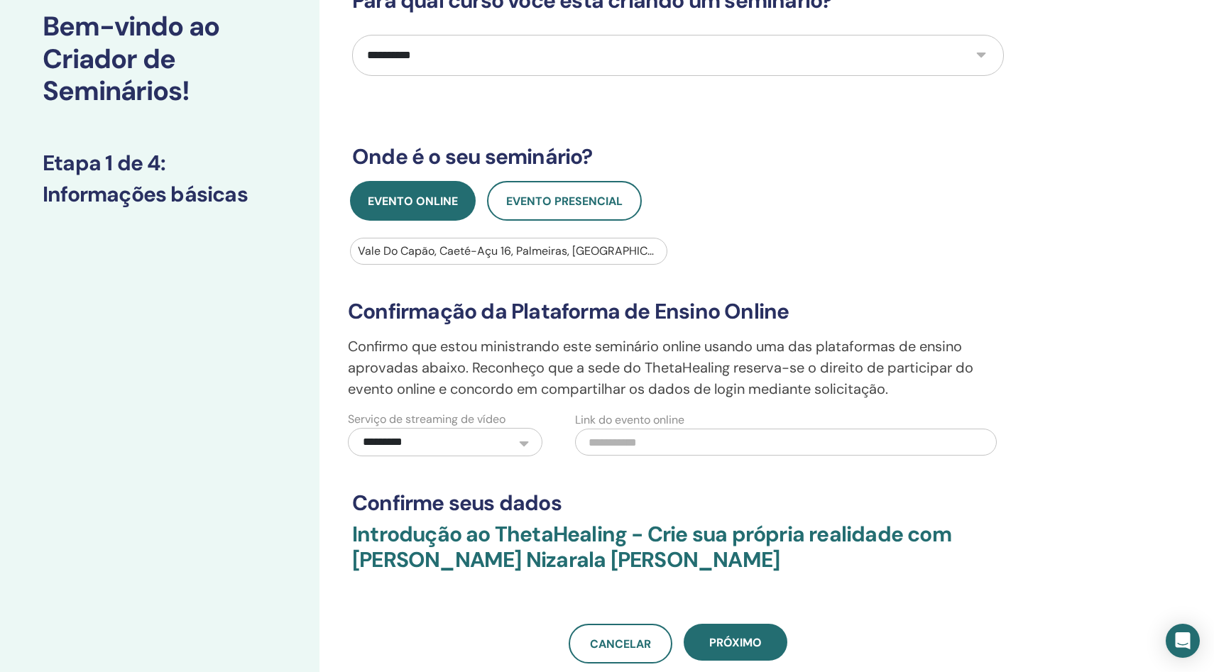
scroll to position [0, 0]
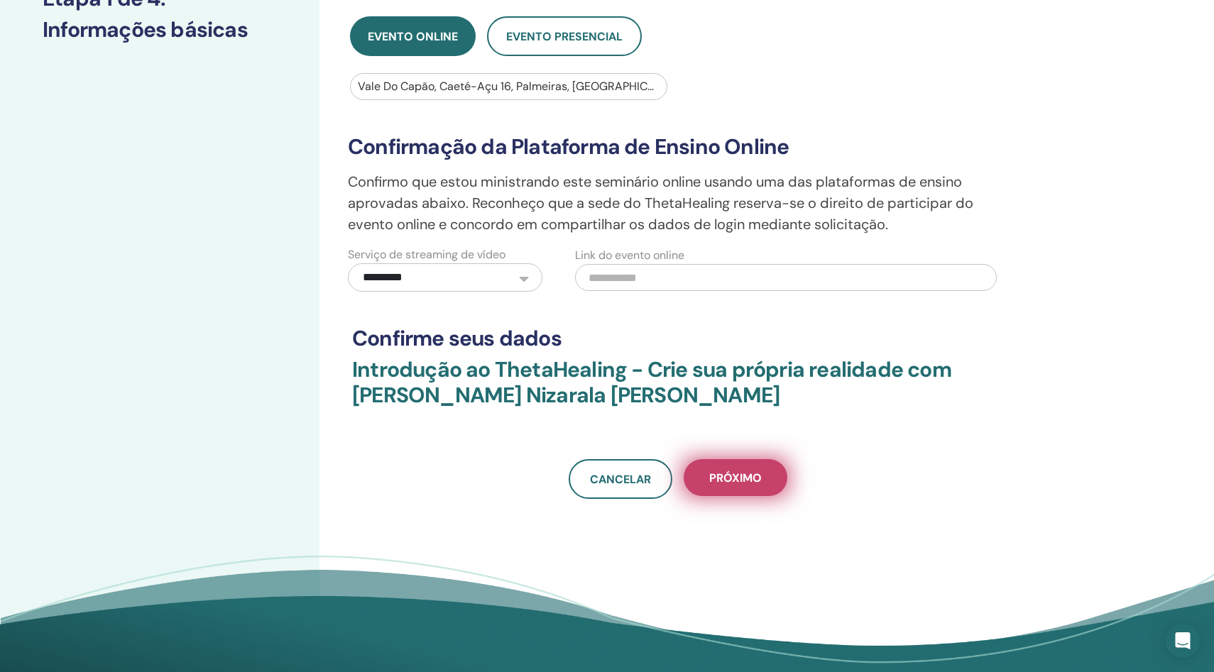
click at [735, 481] on font "Próximo" at bounding box center [735, 478] width 53 height 15
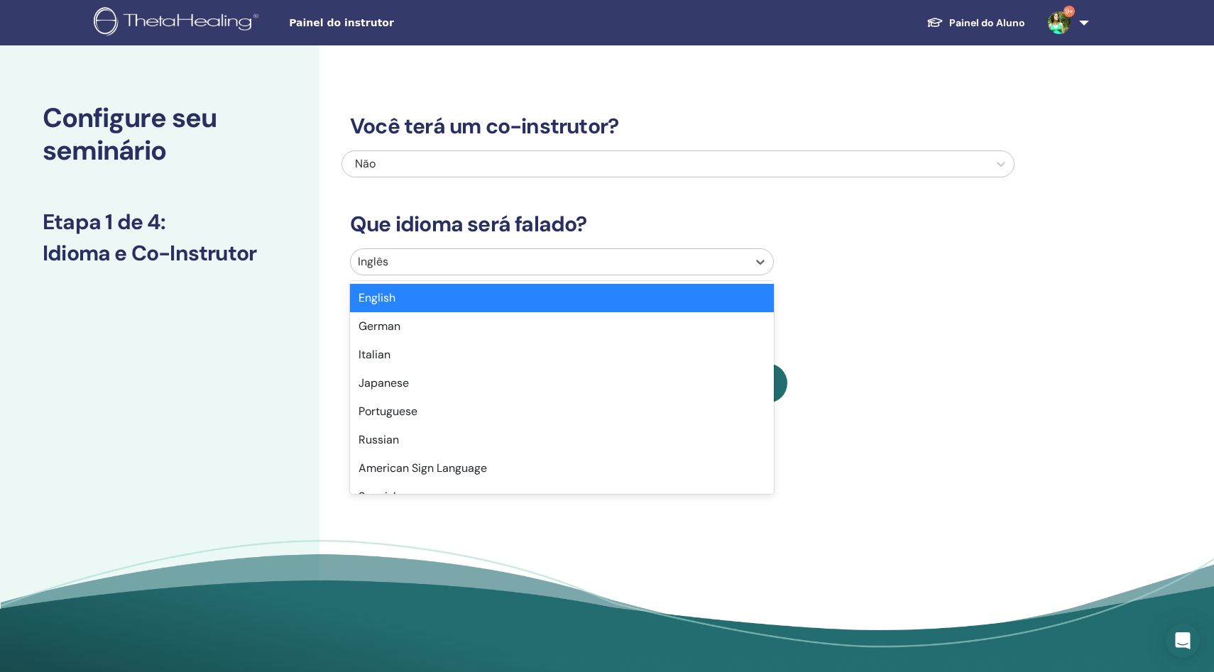
click at [454, 260] on div at bounding box center [549, 262] width 383 height 20
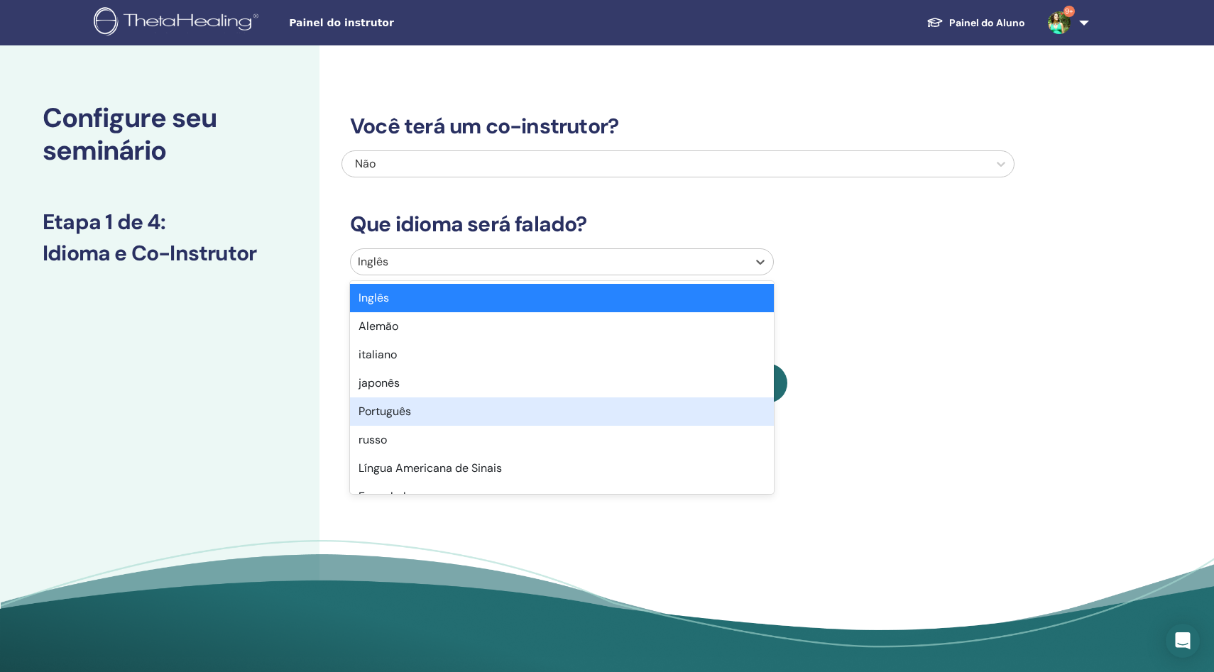
click at [393, 410] on font "Português" at bounding box center [384, 411] width 53 height 15
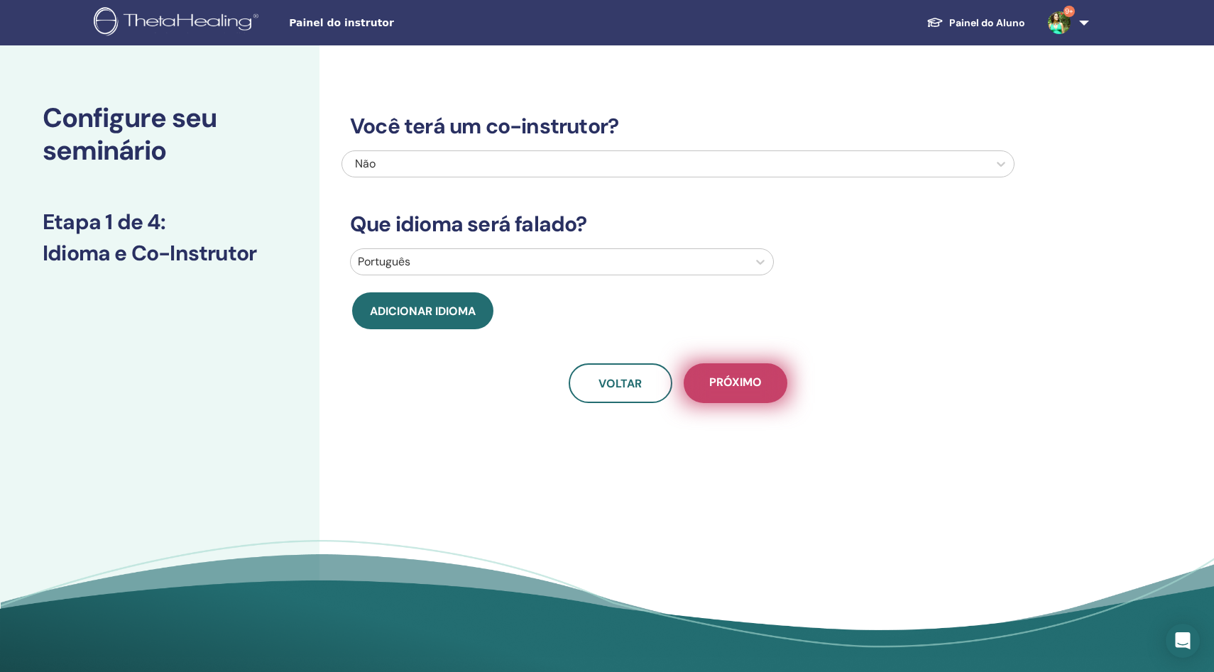
click at [750, 380] on font "Próximo" at bounding box center [735, 382] width 53 height 15
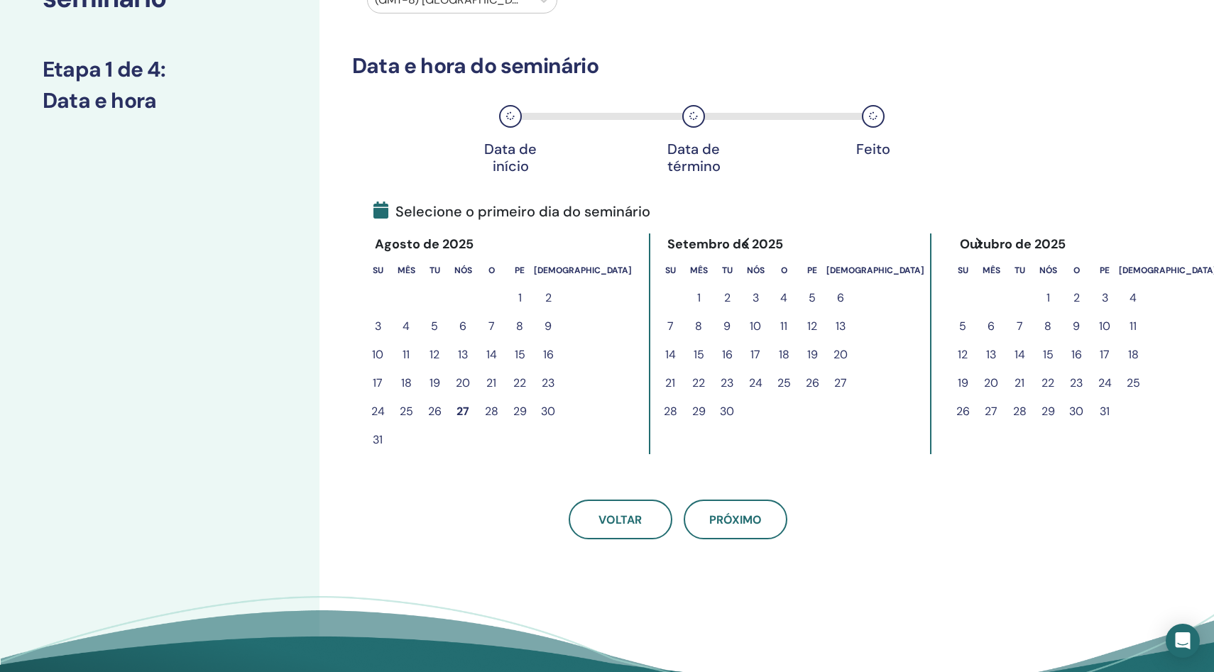
scroll to position [153, 0]
click at [437, 408] on font "26" at bounding box center [434, 410] width 13 height 15
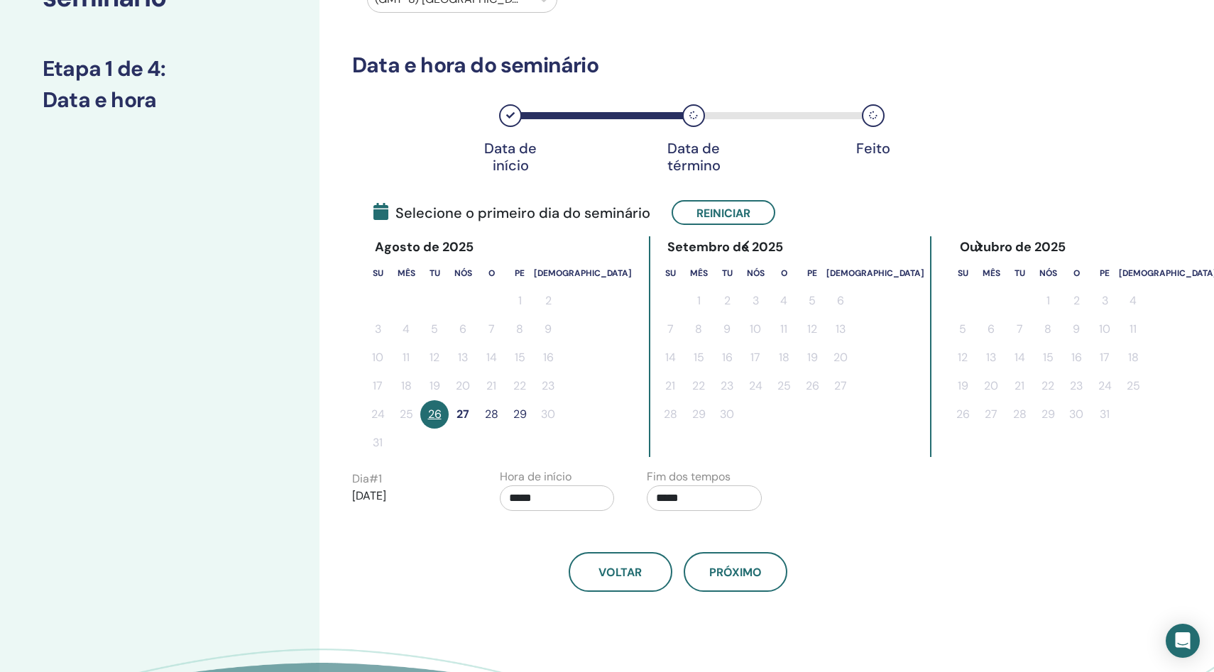
click at [495, 413] on font "28" at bounding box center [491, 414] width 13 height 15
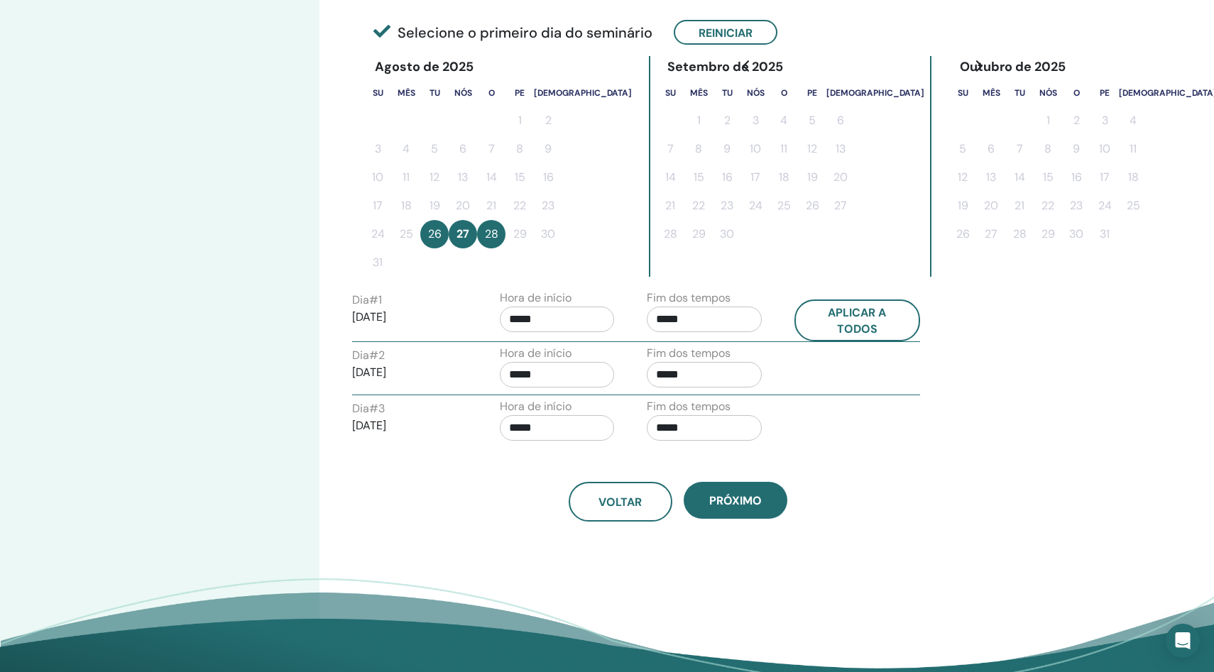
scroll to position [334, 0]
click at [663, 424] on input "*****" at bounding box center [704, 428] width 115 height 26
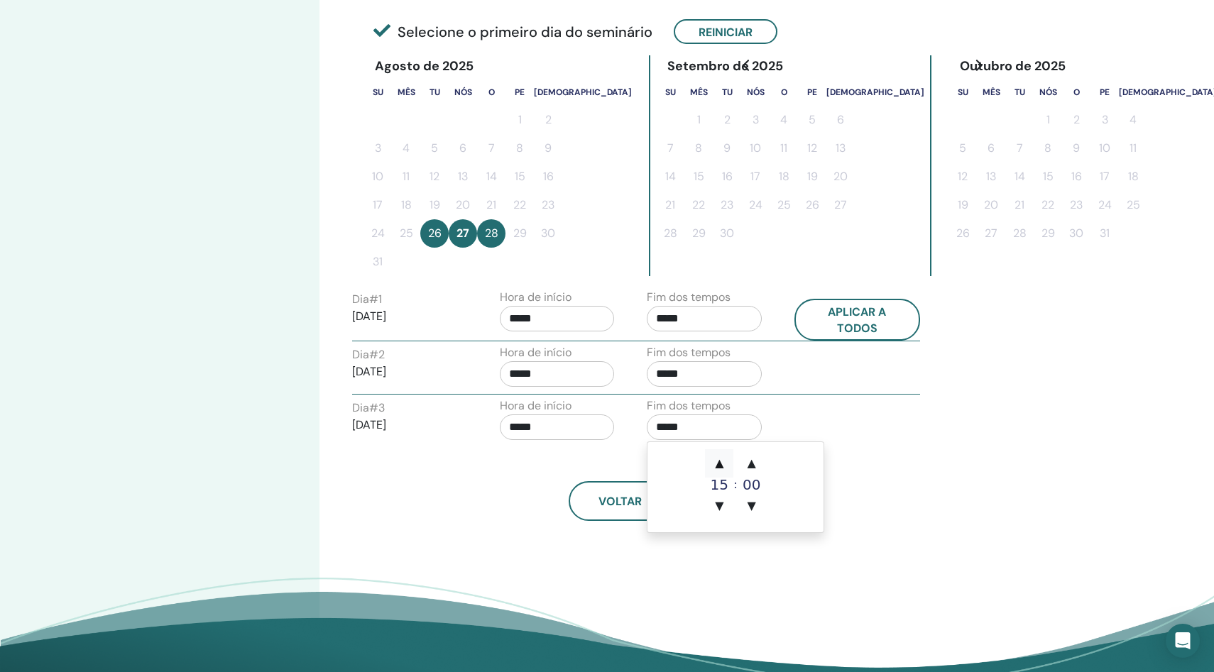
click at [720, 464] on font "▲" at bounding box center [719, 462] width 9 height 13
click at [720, 509] on font "▼" at bounding box center [719, 505] width 9 height 13
type input "*****"
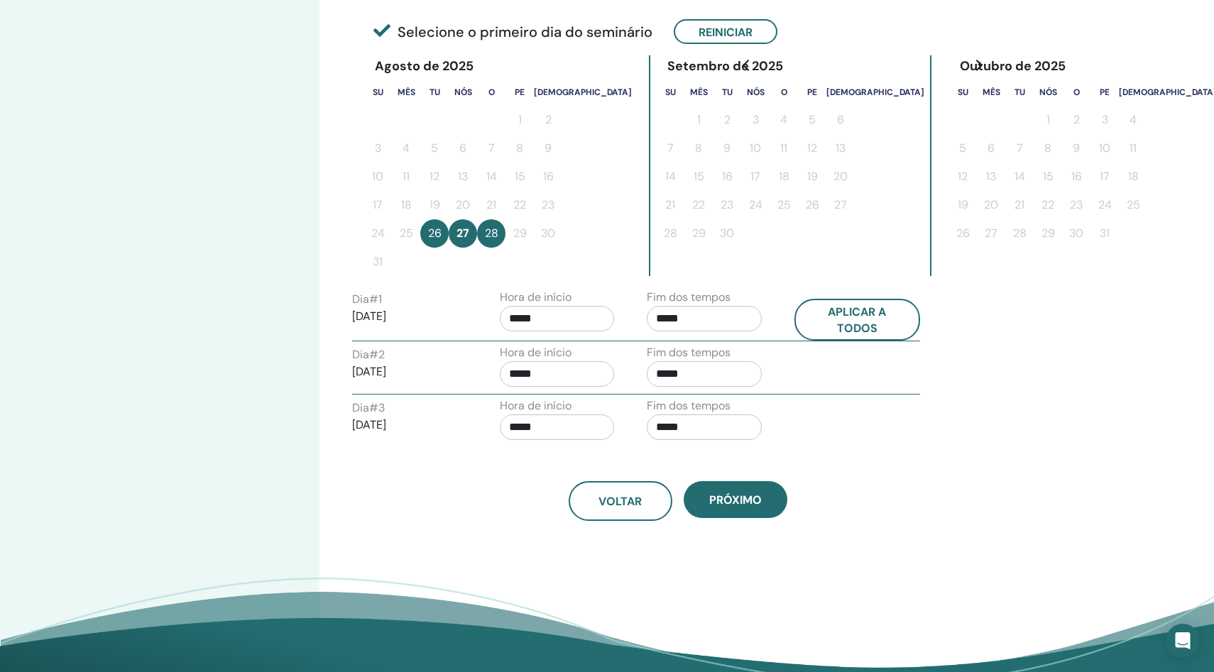
click at [514, 489] on div "Voltar Próximo" at bounding box center [677, 501] width 673 height 40
click at [730, 500] on font "Próximo" at bounding box center [735, 500] width 53 height 15
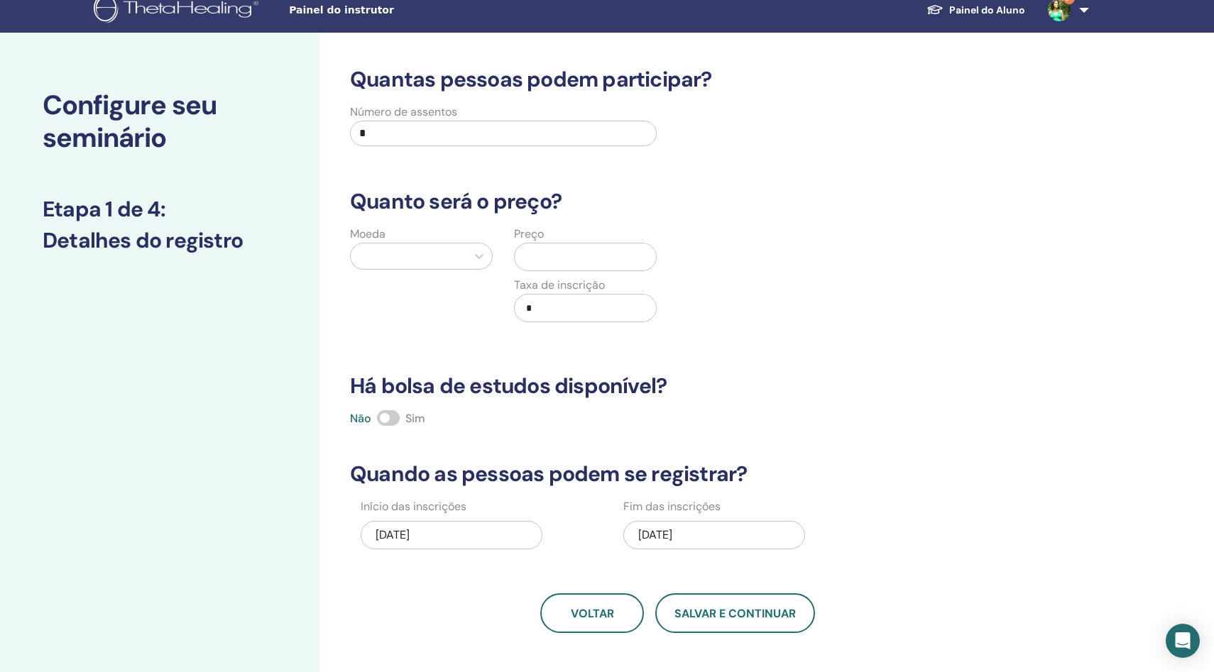
scroll to position [8, 0]
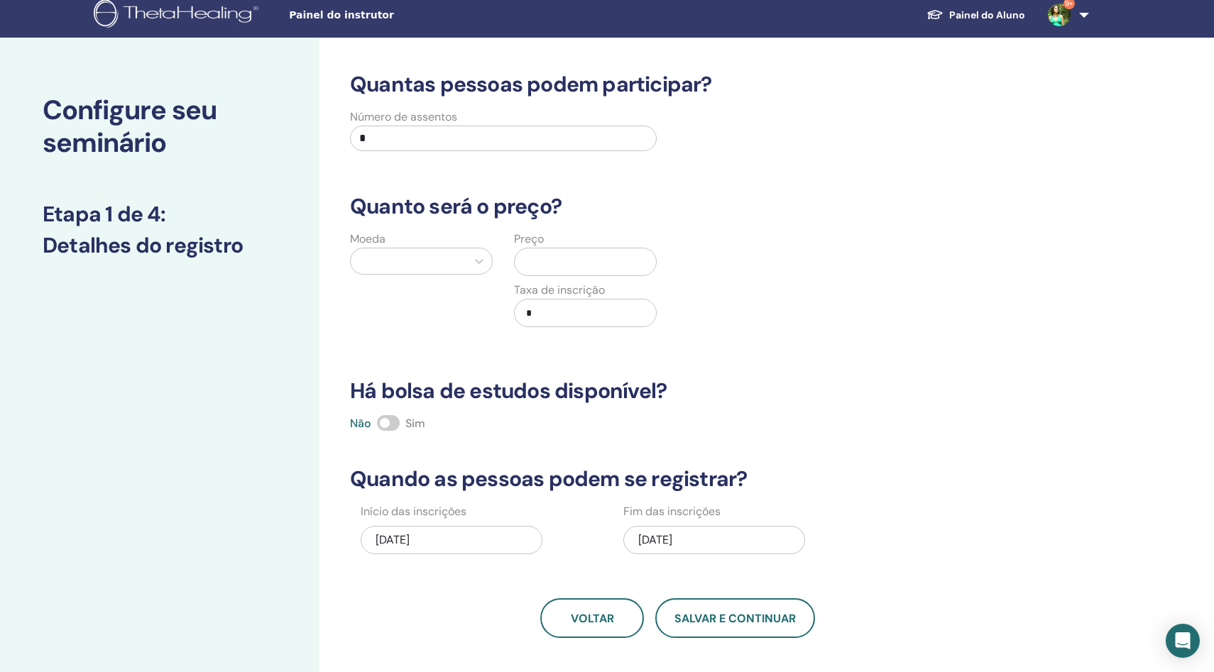
click at [379, 136] on input "*" at bounding box center [503, 139] width 307 height 26
type input "**"
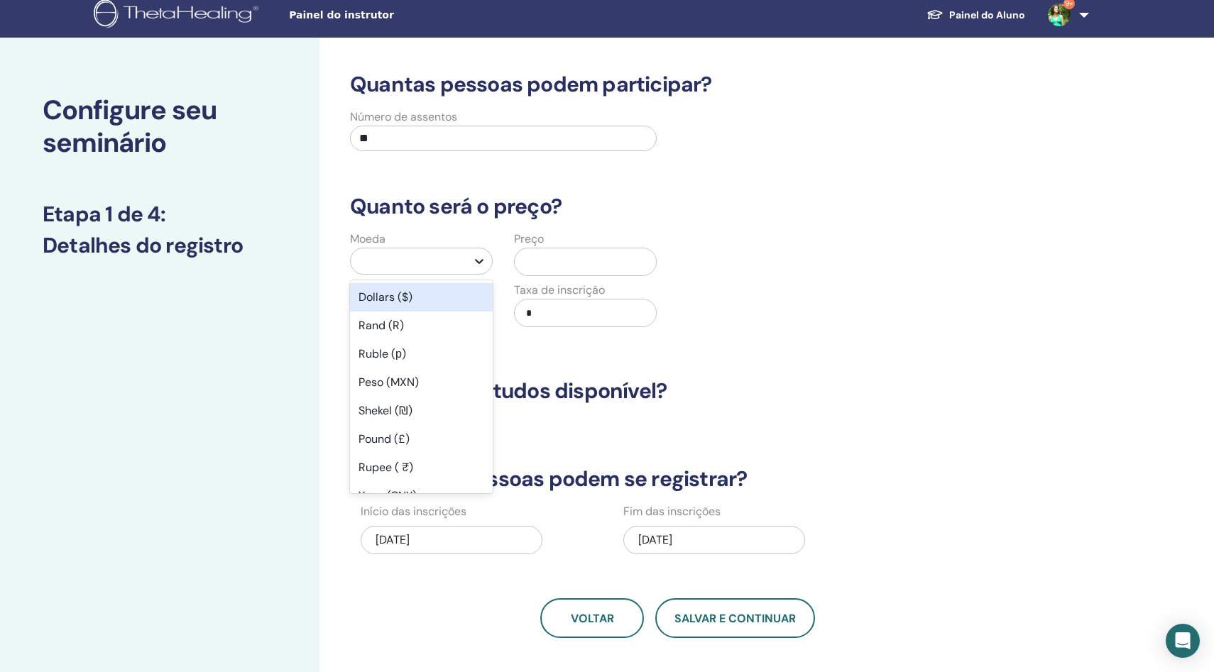
click at [477, 263] on icon at bounding box center [479, 261] width 14 height 14
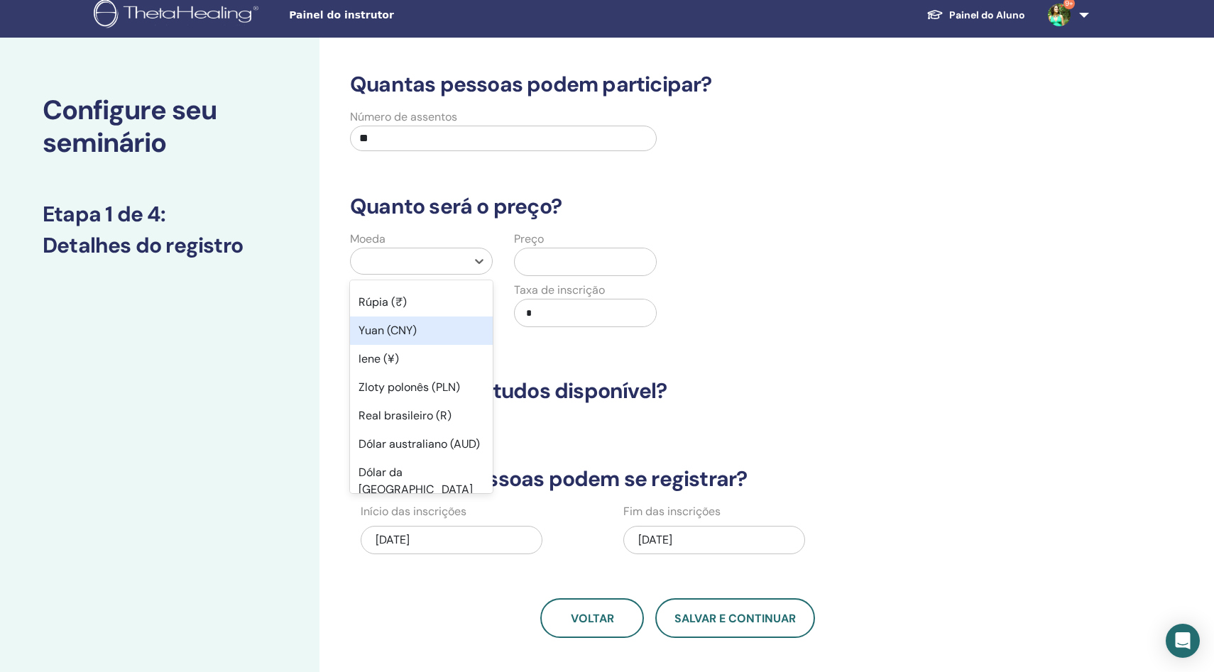
scroll to position [169, 0]
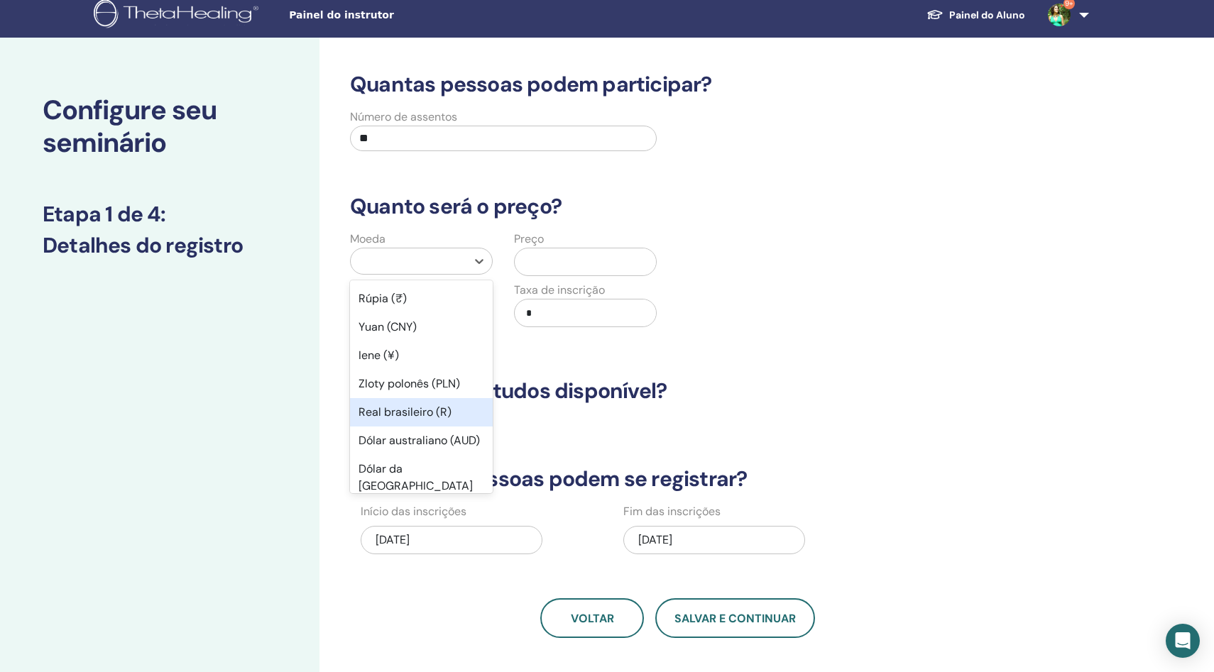
click at [400, 414] on font "Real brasileiro (R)" at bounding box center [404, 412] width 93 height 15
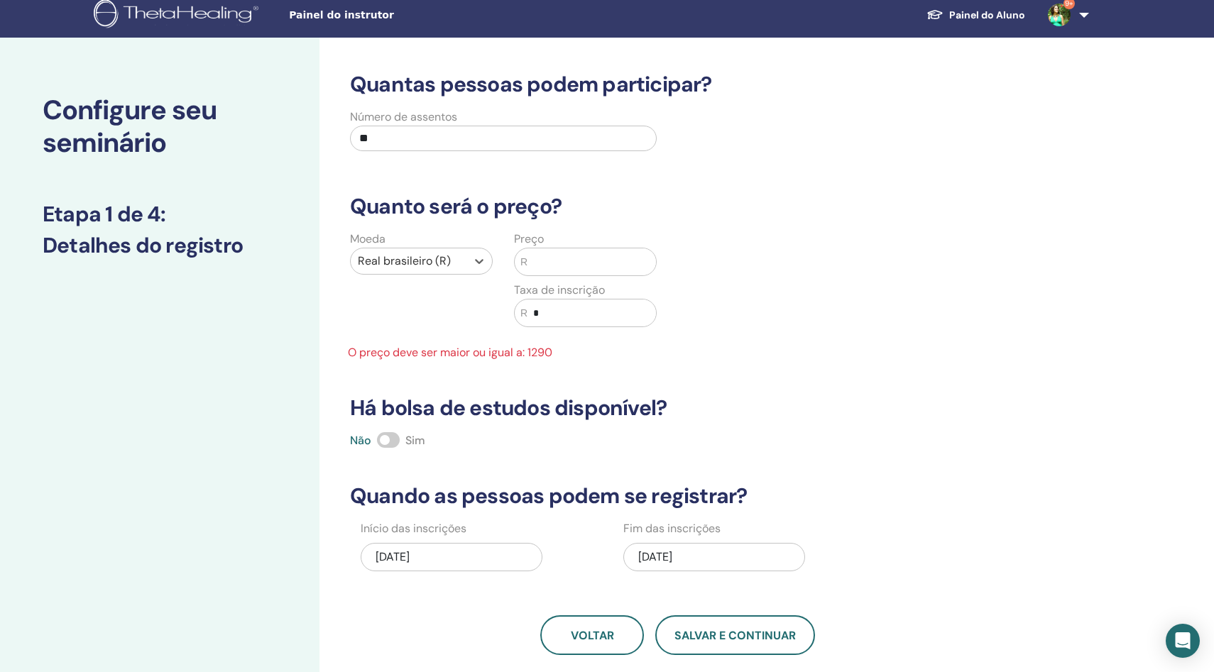
click at [553, 261] on input "text" at bounding box center [591, 261] width 128 height 27
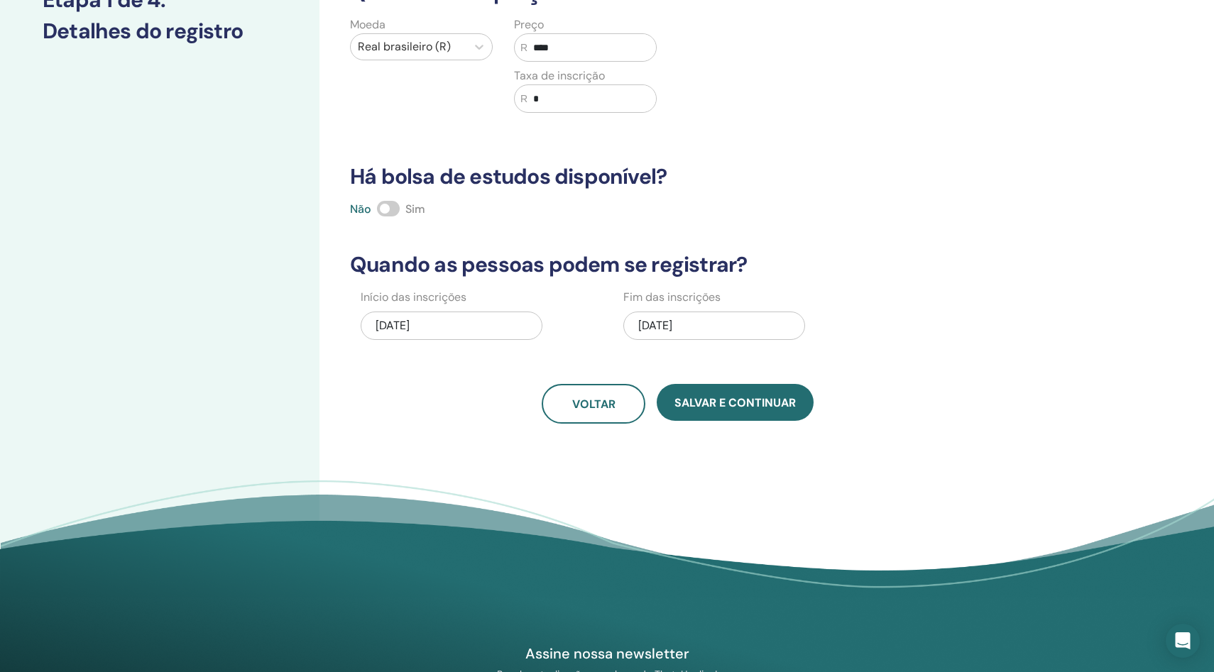
scroll to position [226, 0]
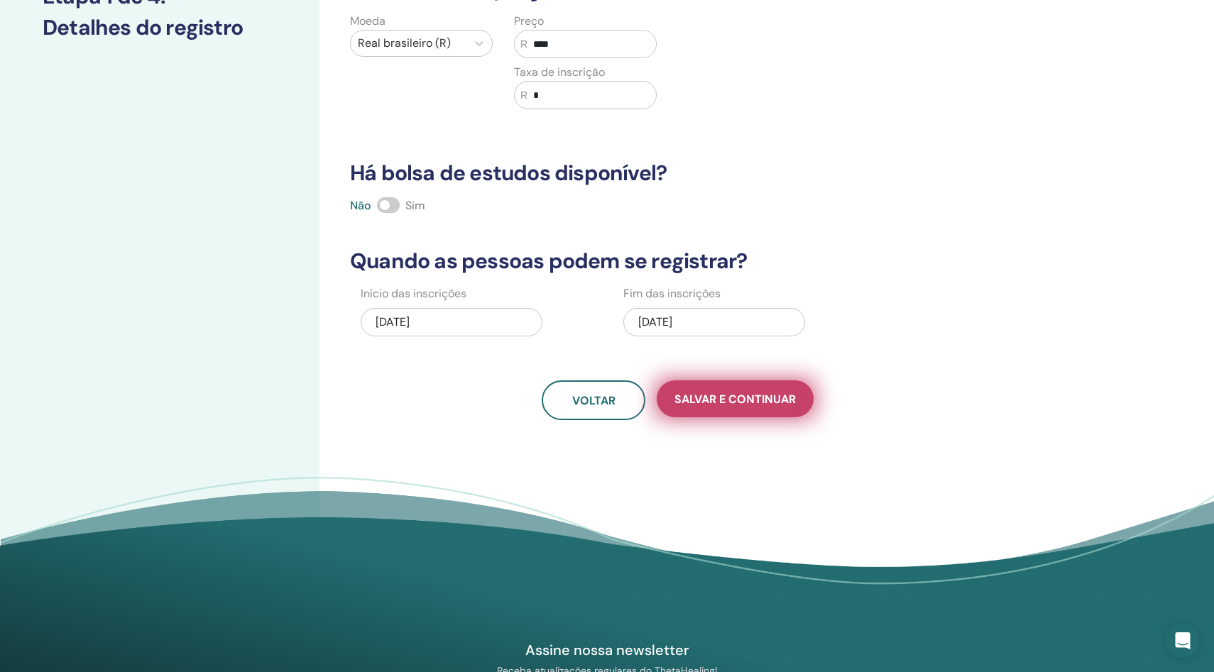
type input "****"
click at [725, 400] on font "Salvar e continuar" at bounding box center [734, 399] width 121 height 15
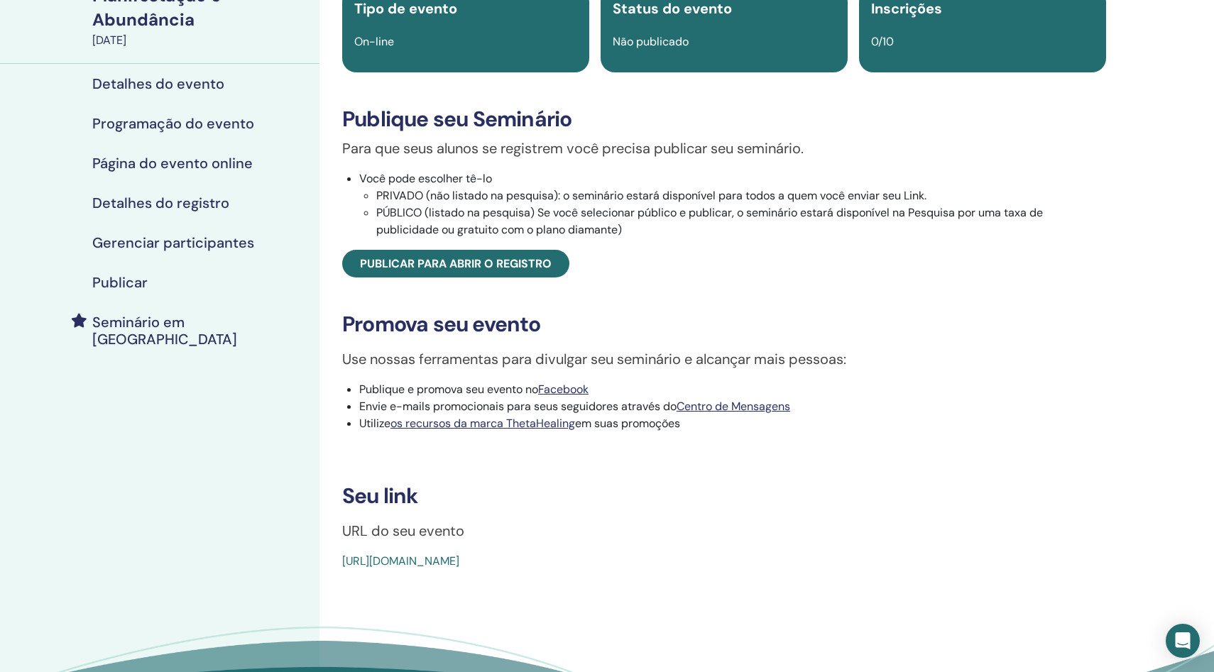
scroll to position [128, 0]
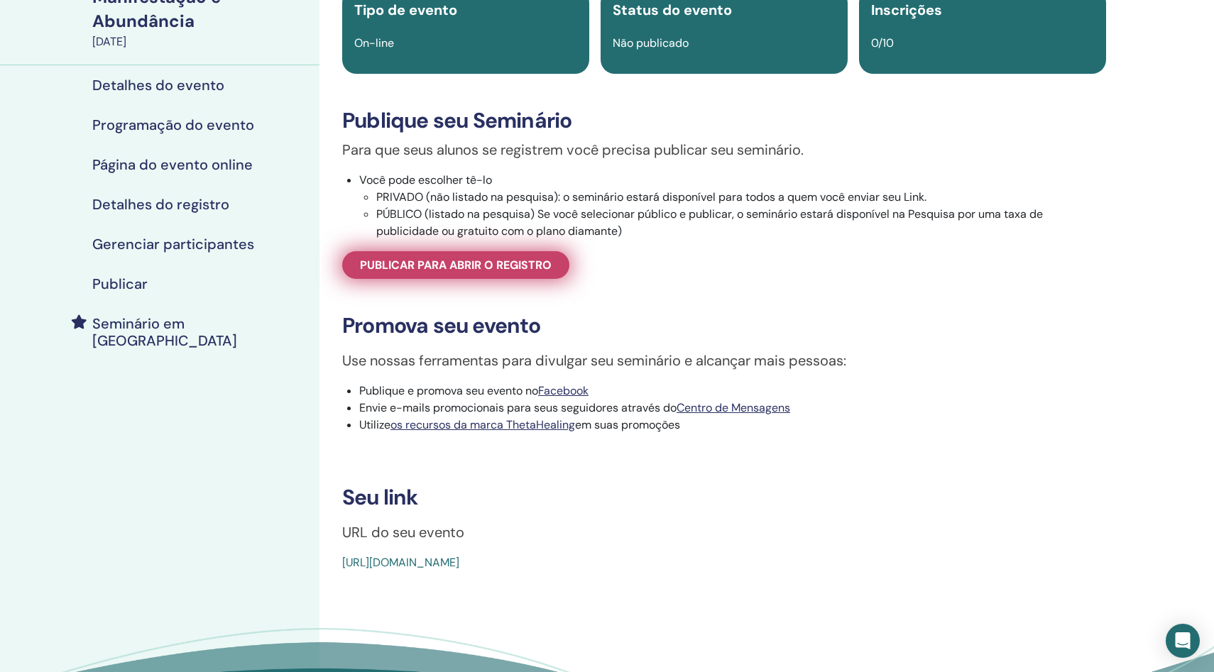
click at [458, 267] on font "Publicar para abrir o registro" at bounding box center [456, 265] width 192 height 15
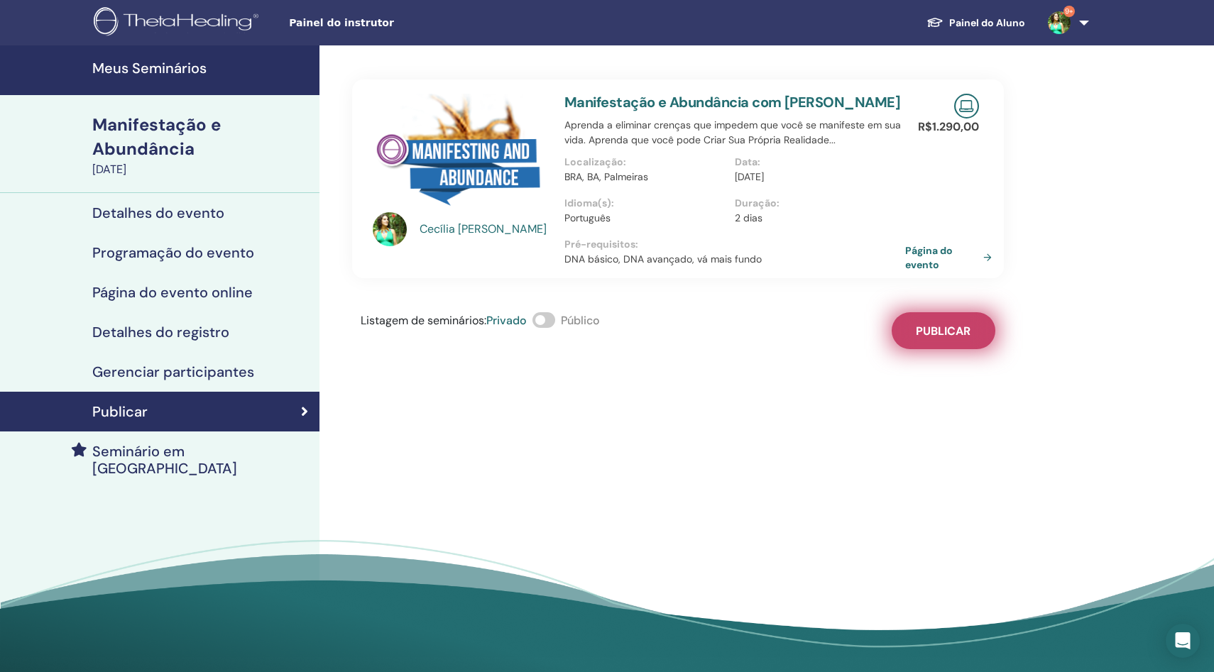
click at [940, 339] on font "Publicar" at bounding box center [943, 331] width 55 height 15
click at [920, 264] on font "Página do evento" at bounding box center [931, 258] width 48 height 26
